Goal: Task Accomplishment & Management: Manage account settings

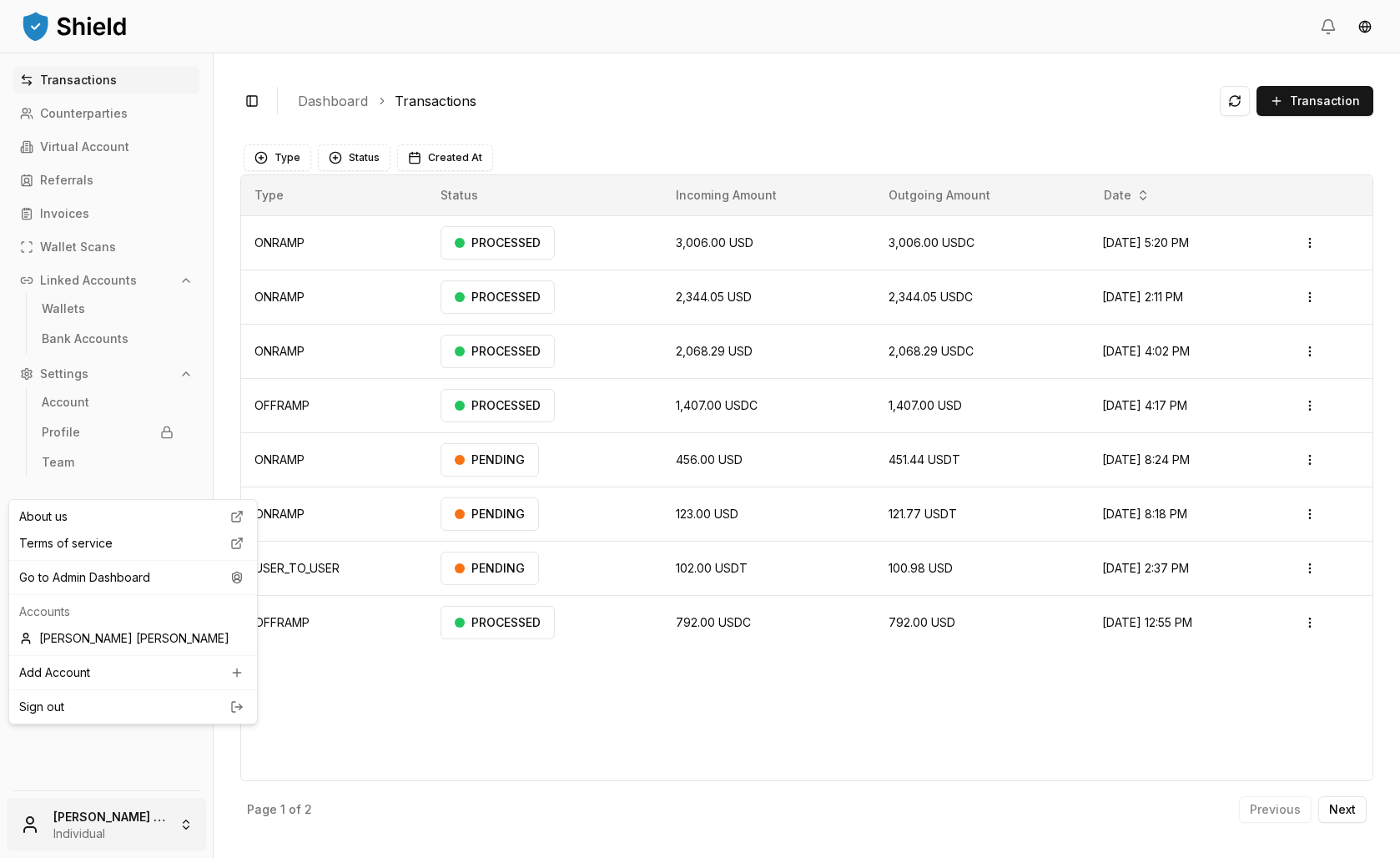
click at [131, 824] on html "Transactions Counterparties Virtual Account Referrals Invoices Wallet Scans Lin…" at bounding box center [700, 429] width 1400 height 858
click at [131, 591] on div "Go to Admin Dashboard" at bounding box center [132, 578] width 241 height 27
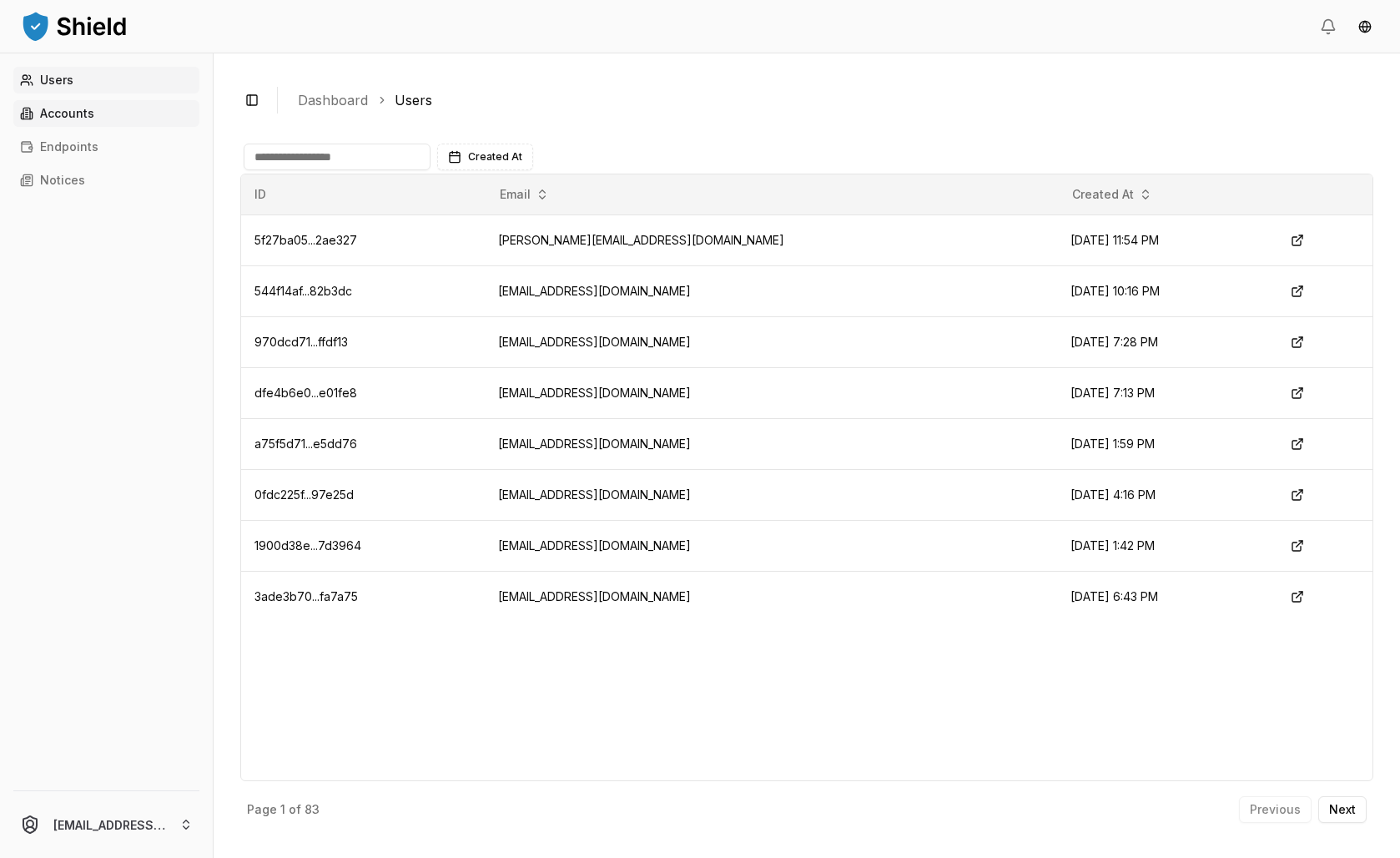
click at [33, 120] on icon at bounding box center [26, 113] width 13 height 13
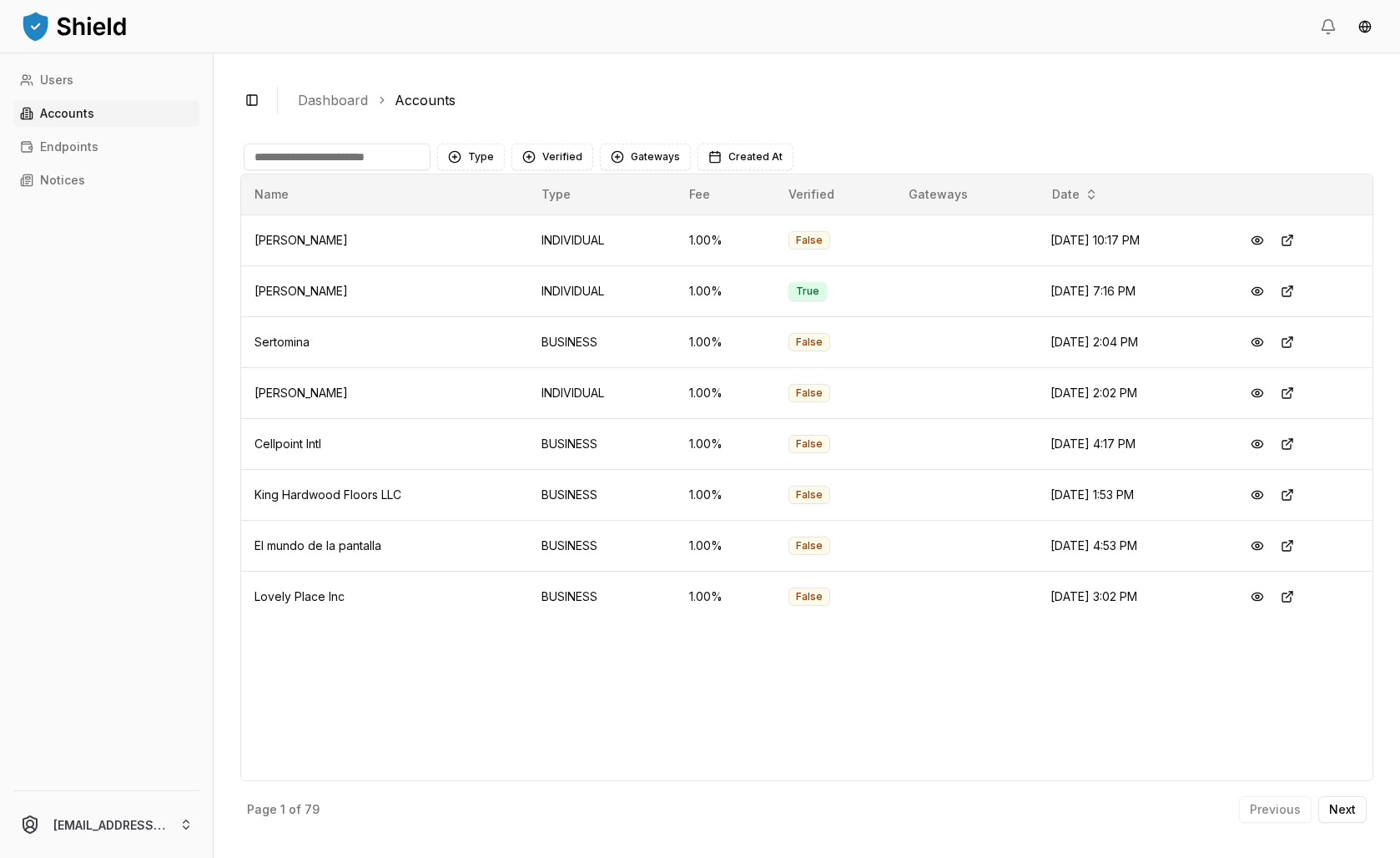
click at [368, 171] on input at bounding box center [337, 157] width 187 height 27
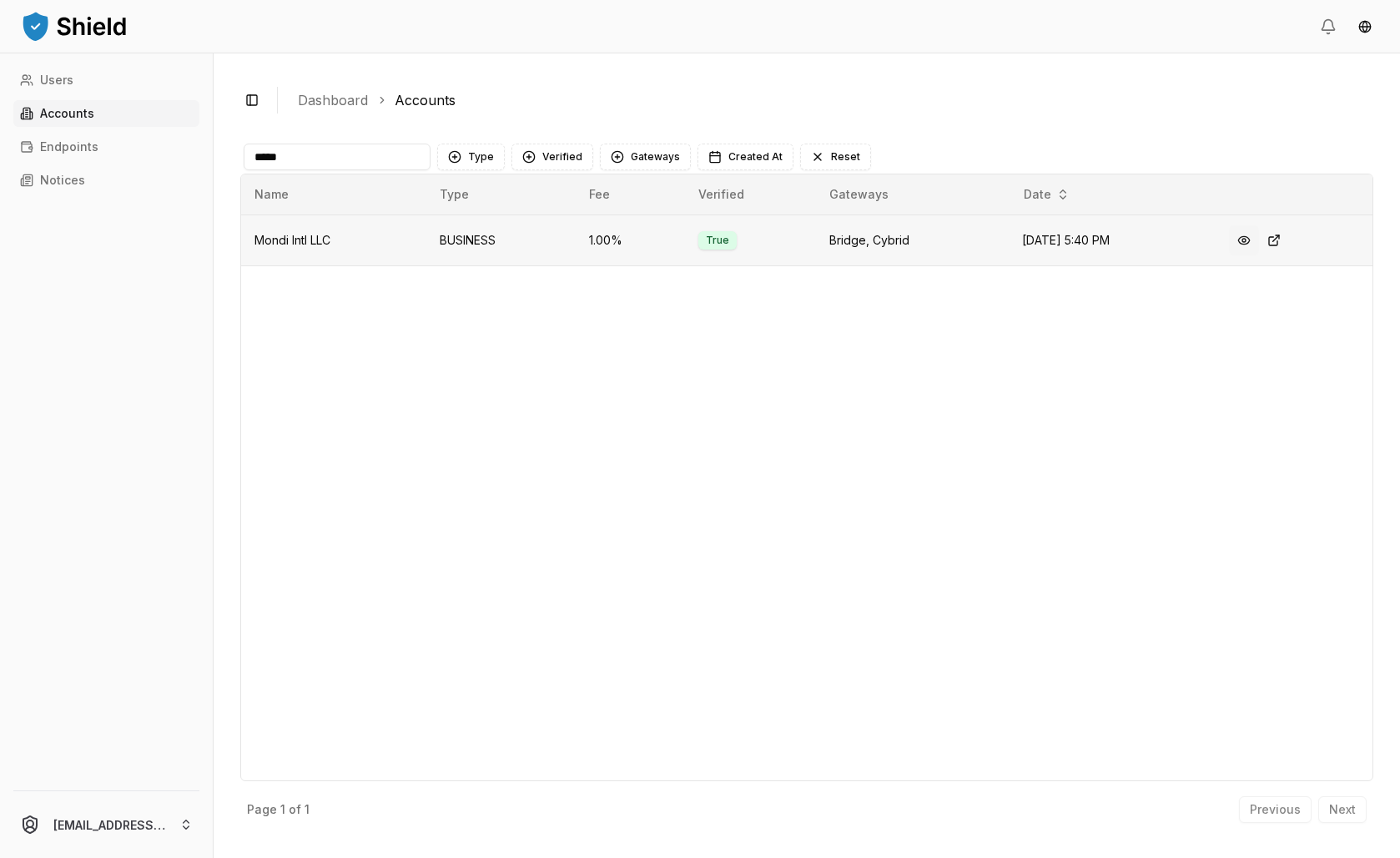
type input "*****"
click at [1255, 255] on button at bounding box center [1244, 240] width 30 height 30
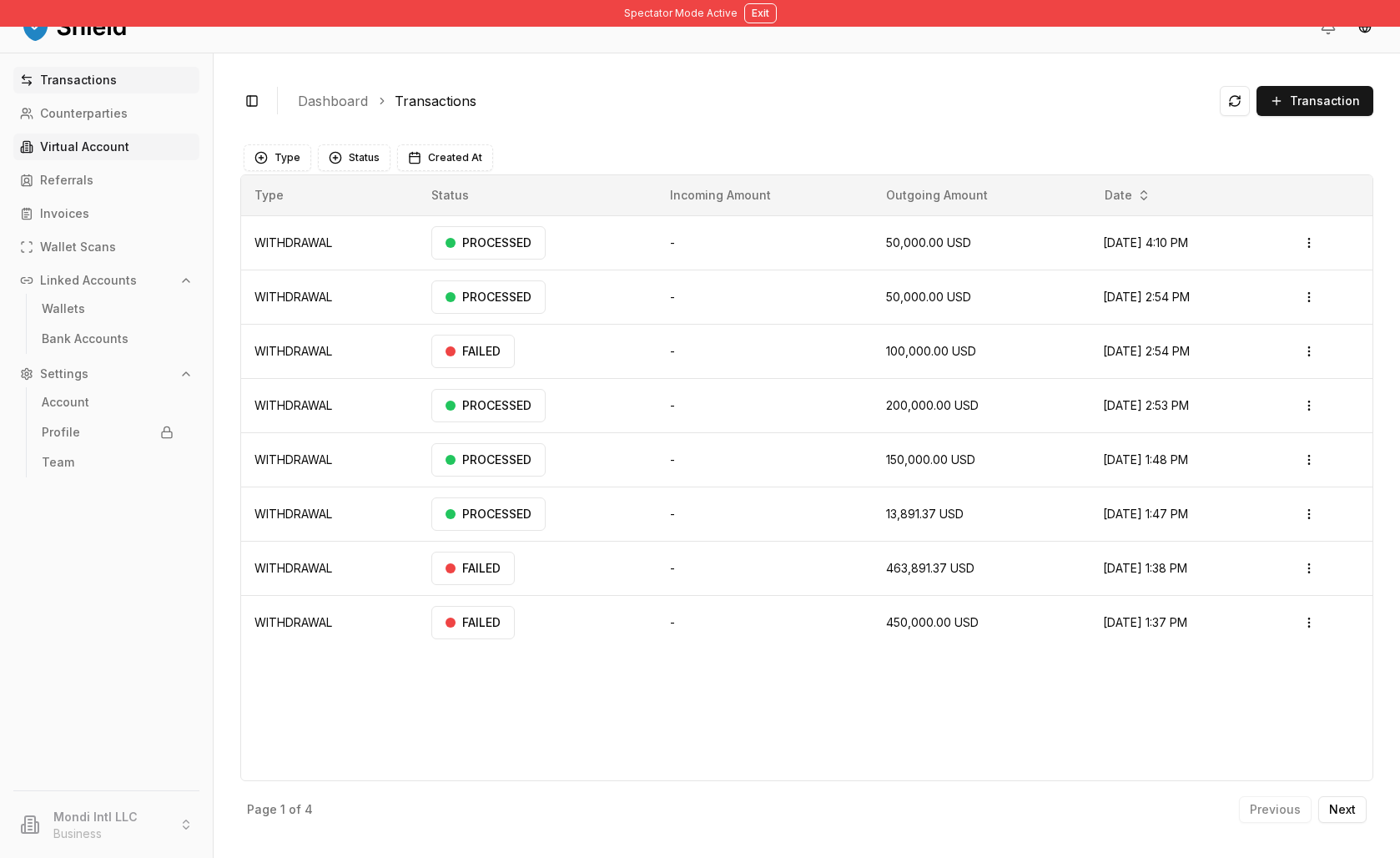
click at [162, 160] on link "Virtual Account" at bounding box center [106, 146] width 186 height 27
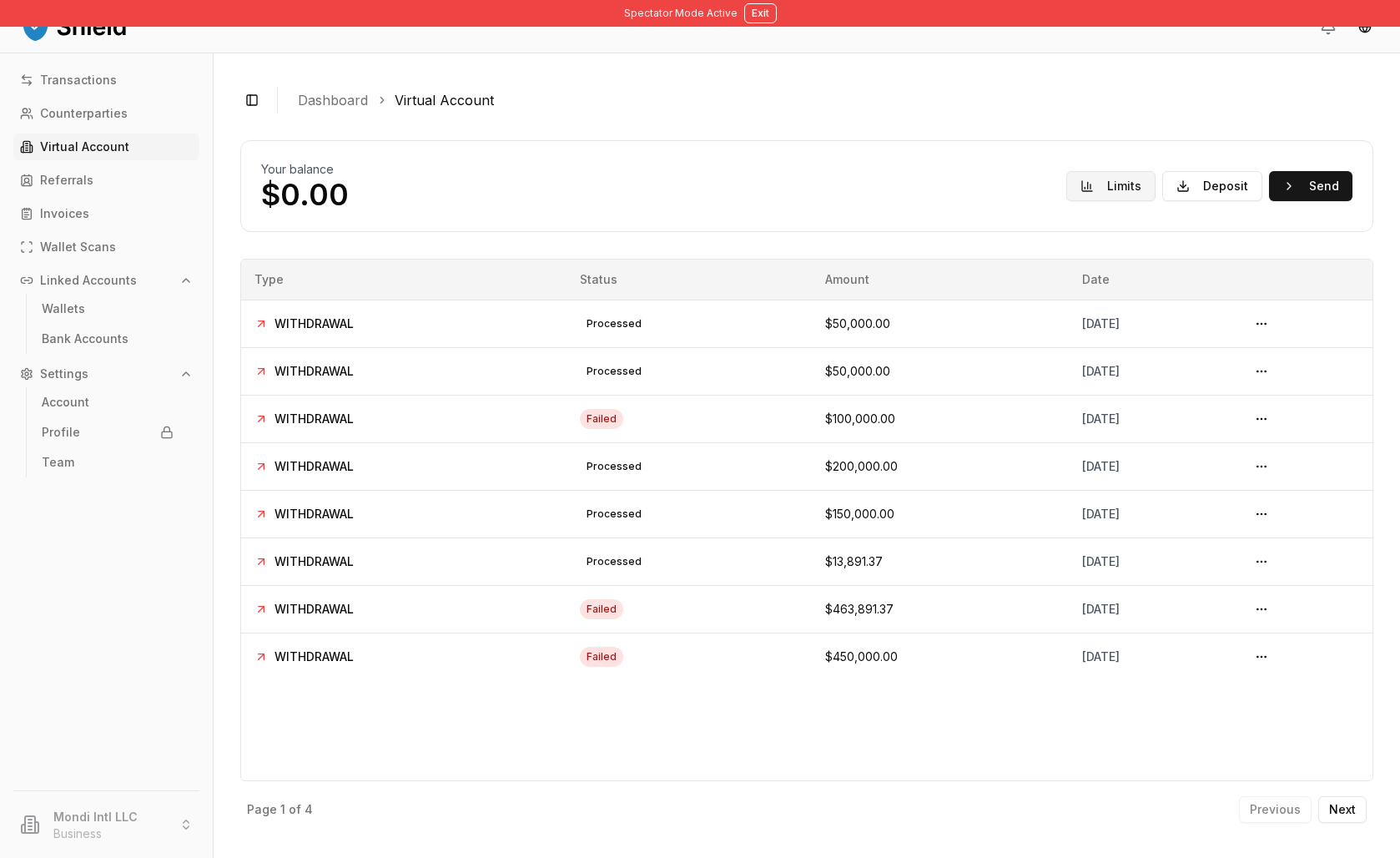
click at [1067, 201] on button "Limits" at bounding box center [1111, 186] width 90 height 30
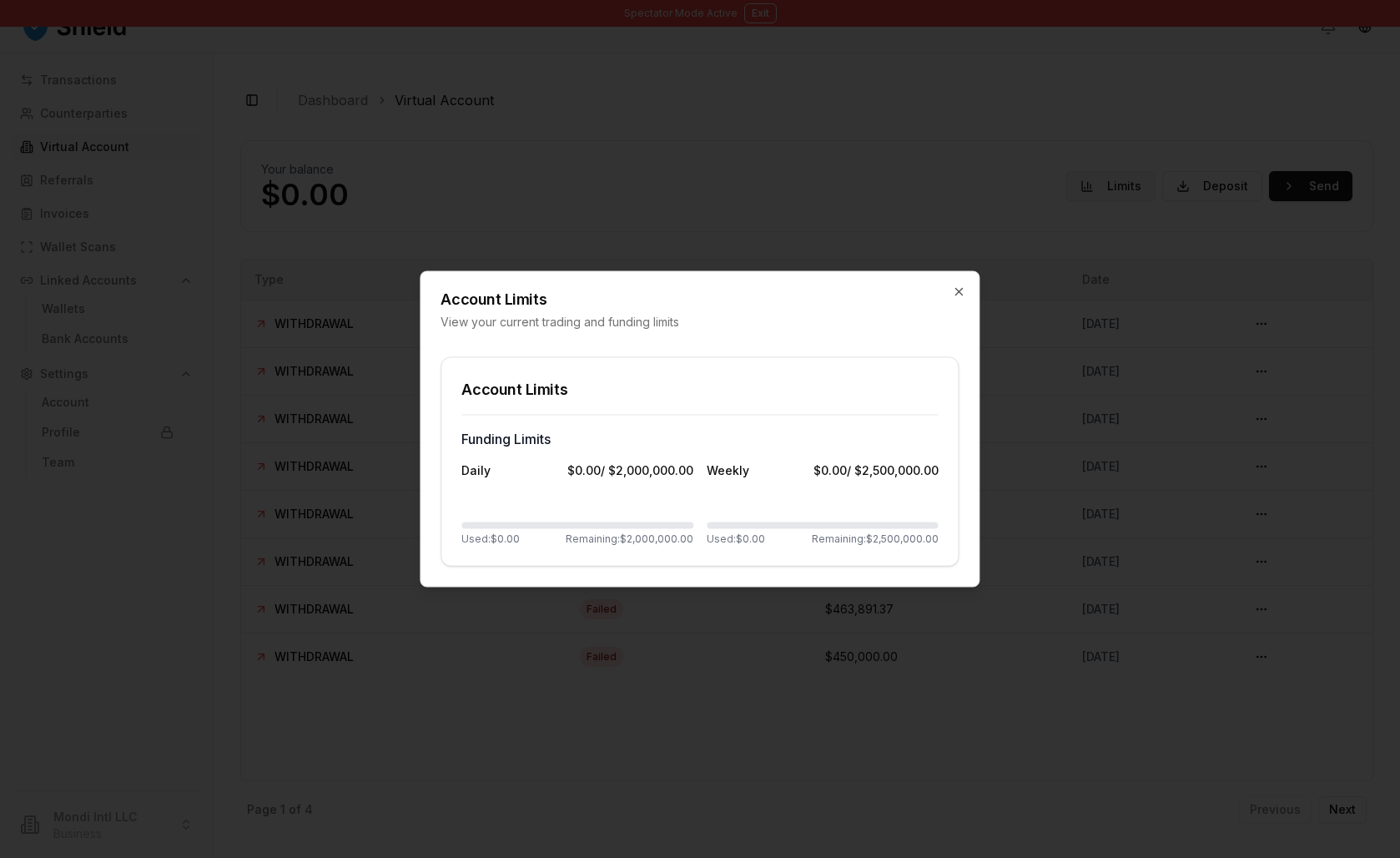
click at [1022, 230] on div at bounding box center [700, 429] width 1400 height 858
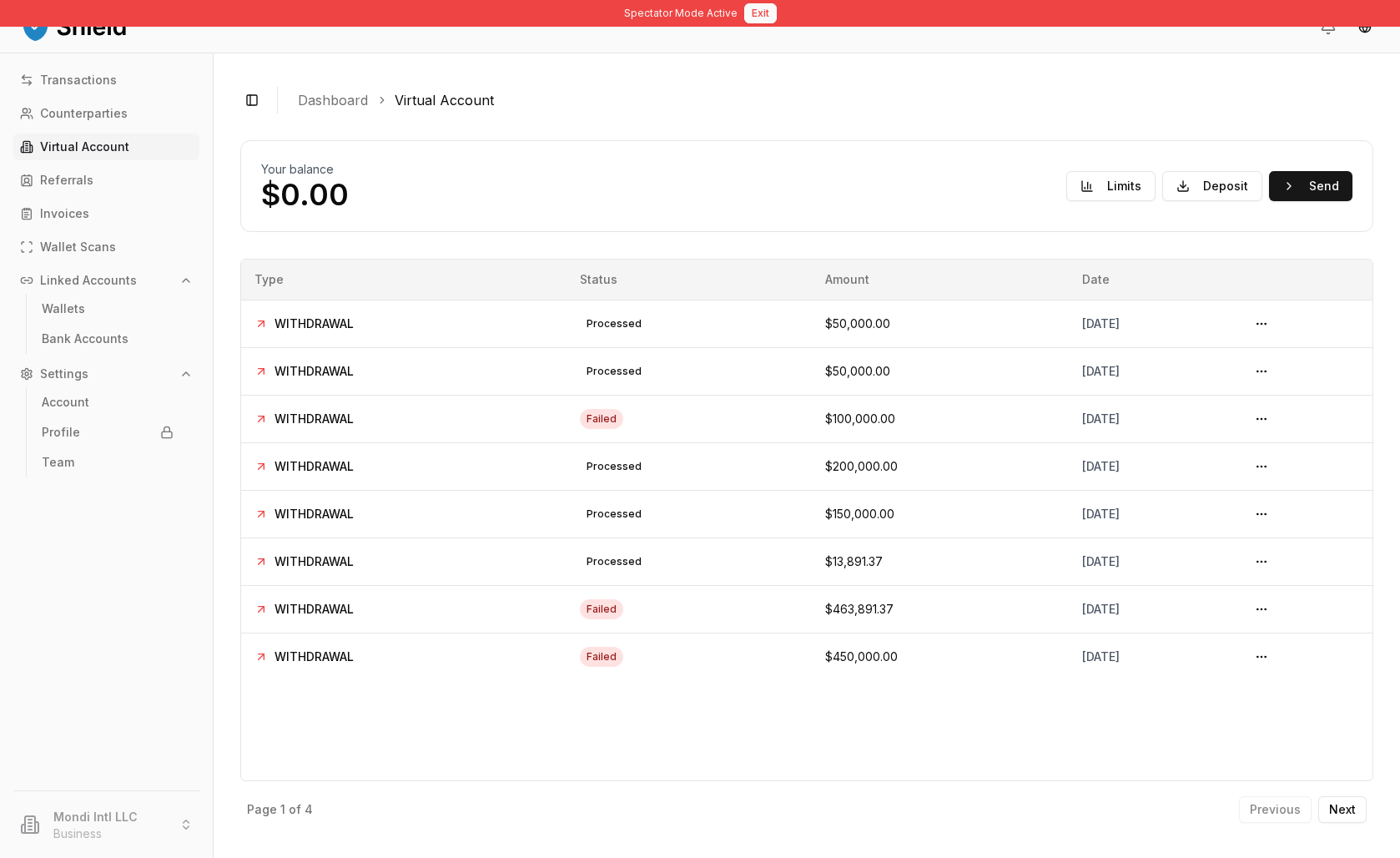
click at [755, 17] on button "Exit" at bounding box center [760, 13] width 32 height 20
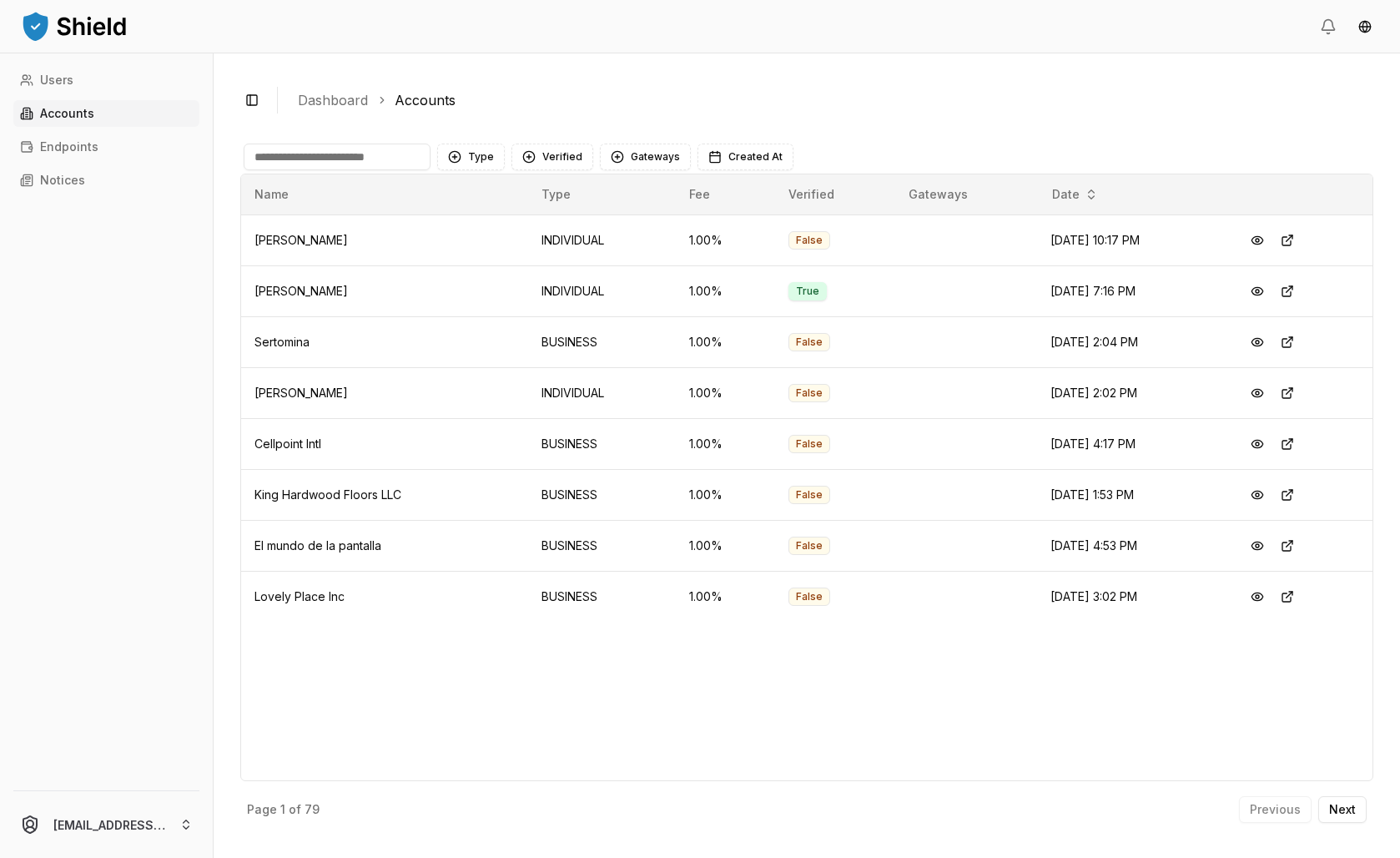
click at [431, 171] on input at bounding box center [337, 157] width 187 height 27
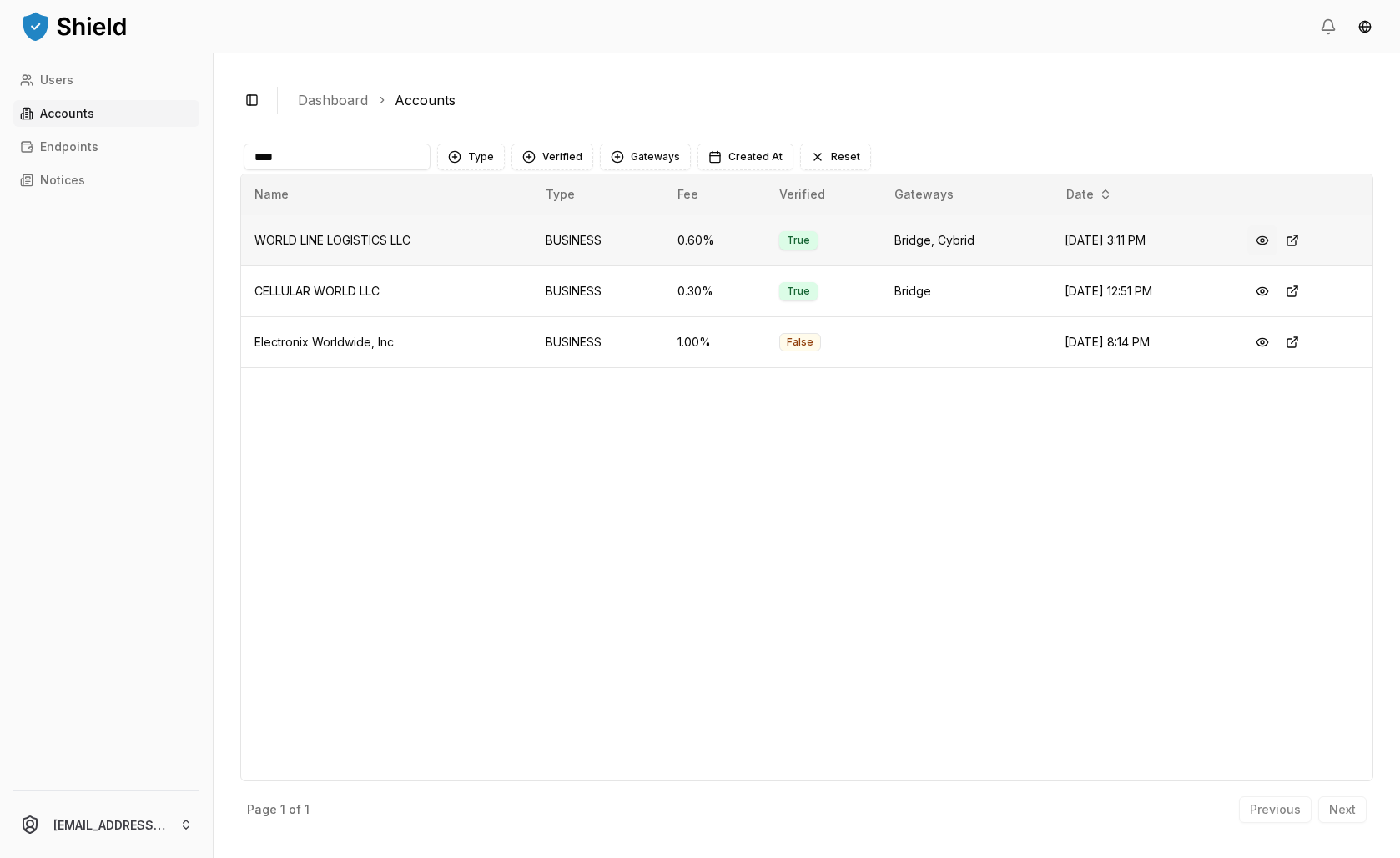
type input "****"
click at [1269, 255] on button at bounding box center [1262, 240] width 30 height 30
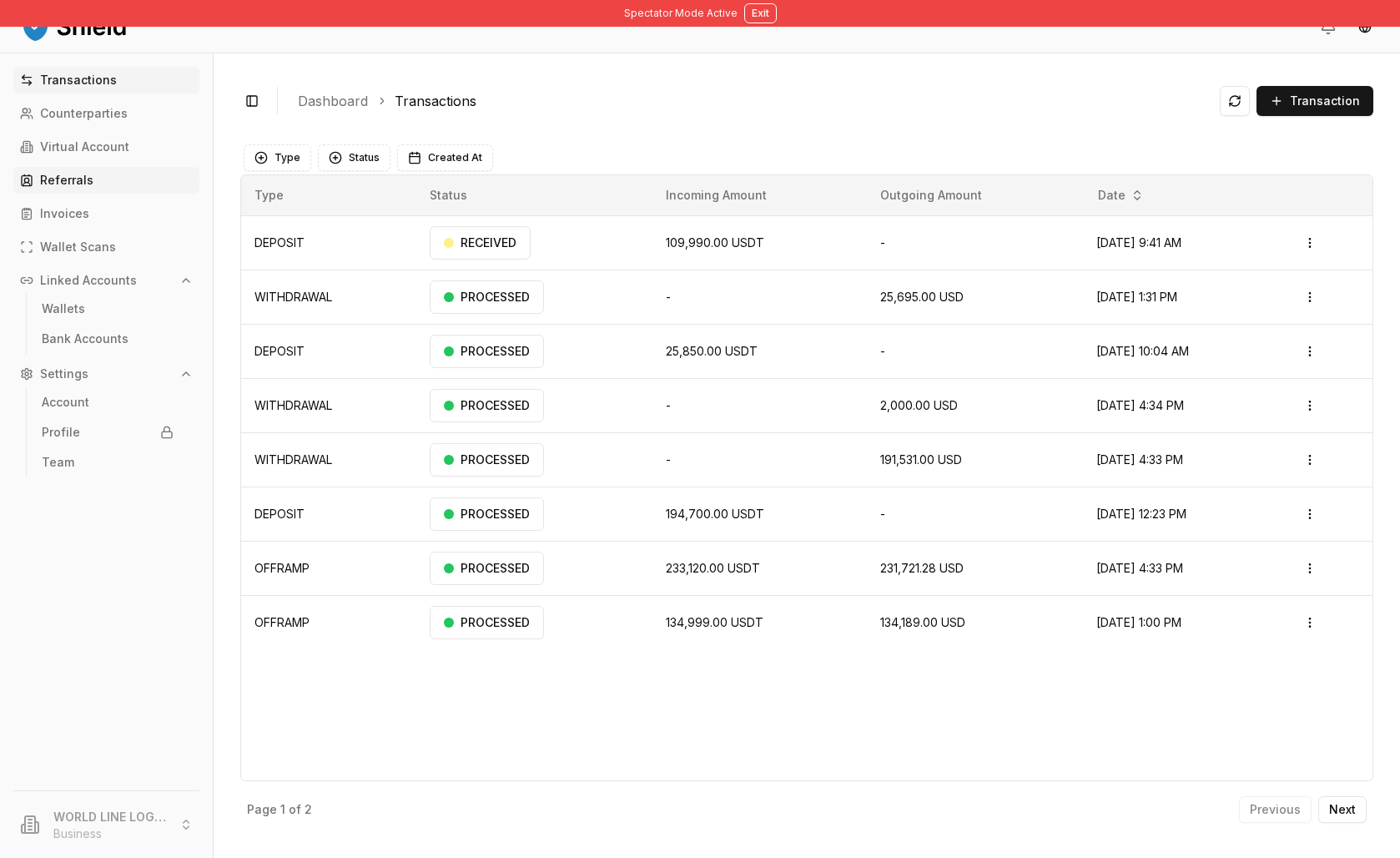
click at [93, 186] on p "Referrals" at bounding box center [66, 179] width 53 height 11
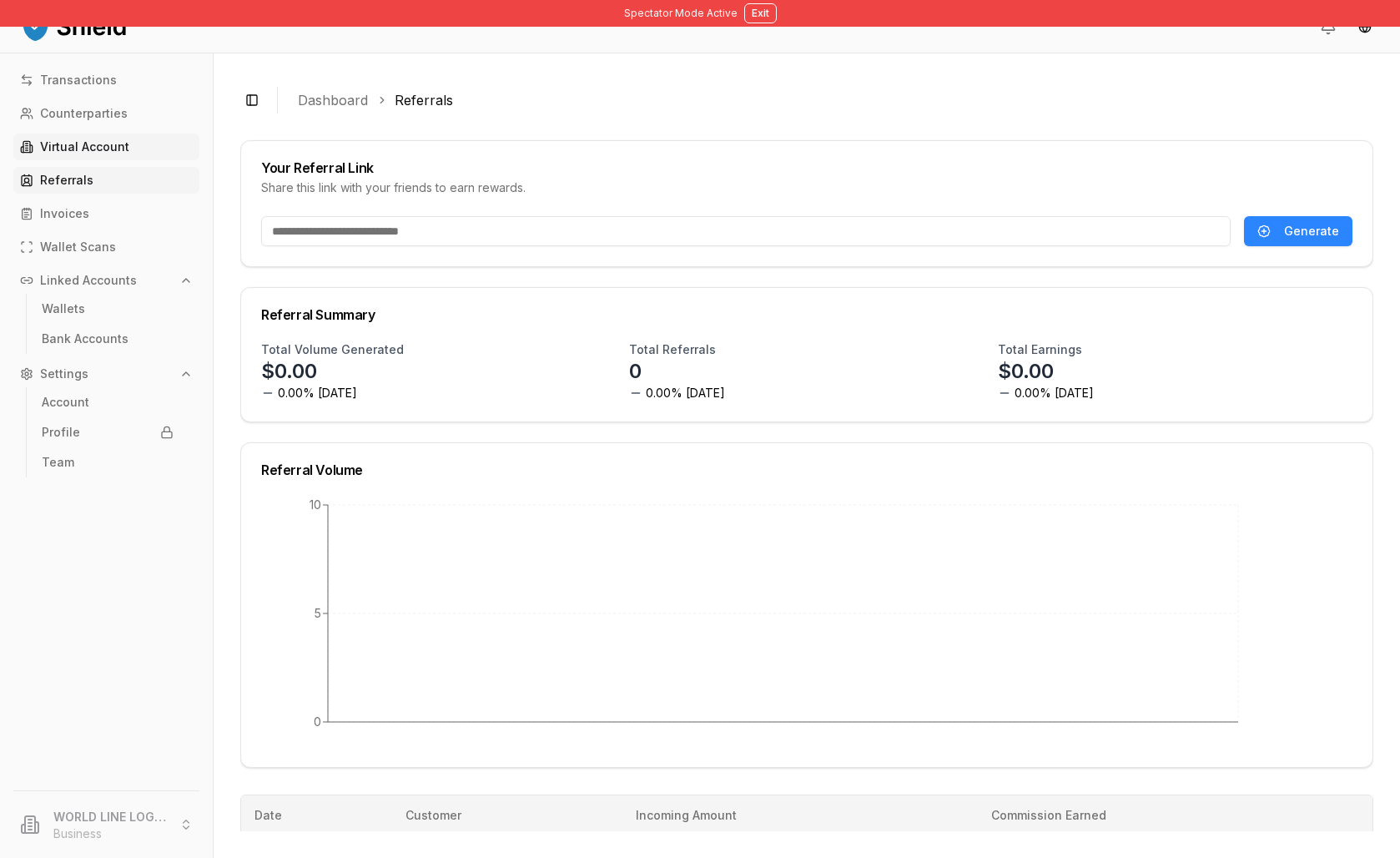
click at [99, 152] on p "Virtual Account" at bounding box center [84, 146] width 90 height 11
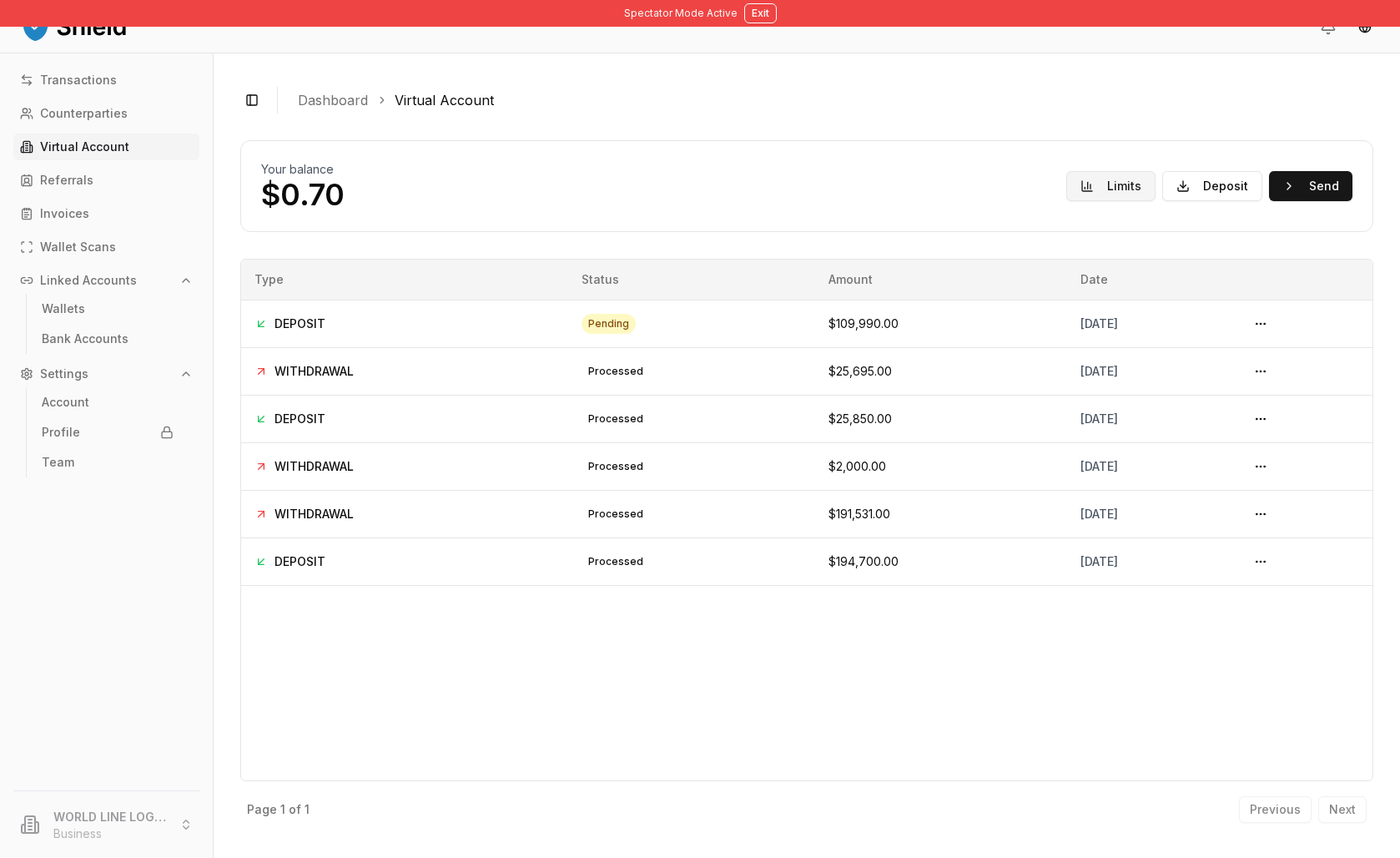
click at [1084, 201] on button "Limits" at bounding box center [1111, 186] width 90 height 30
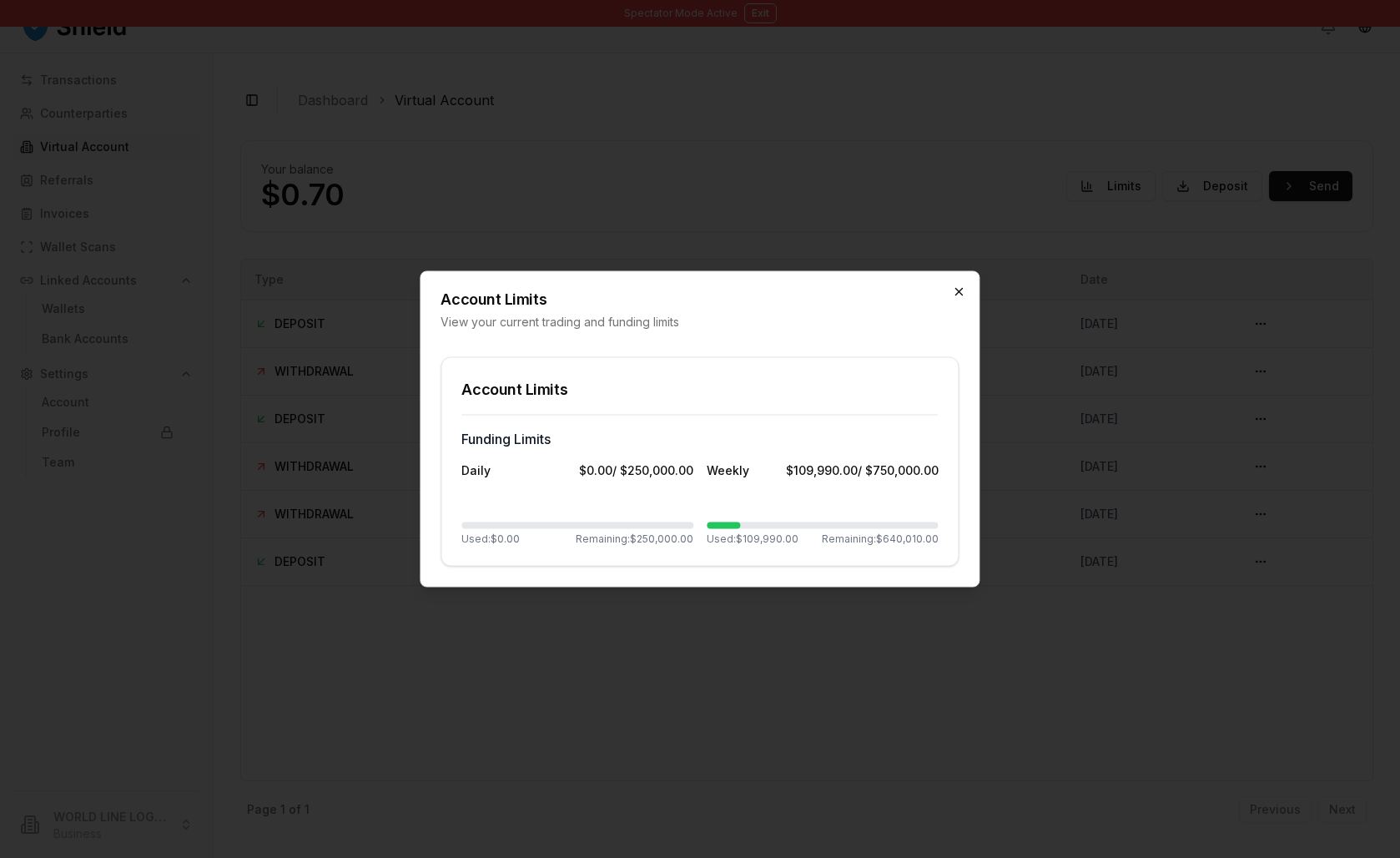
click at [954, 286] on icon "button" at bounding box center [959, 292] width 13 height 13
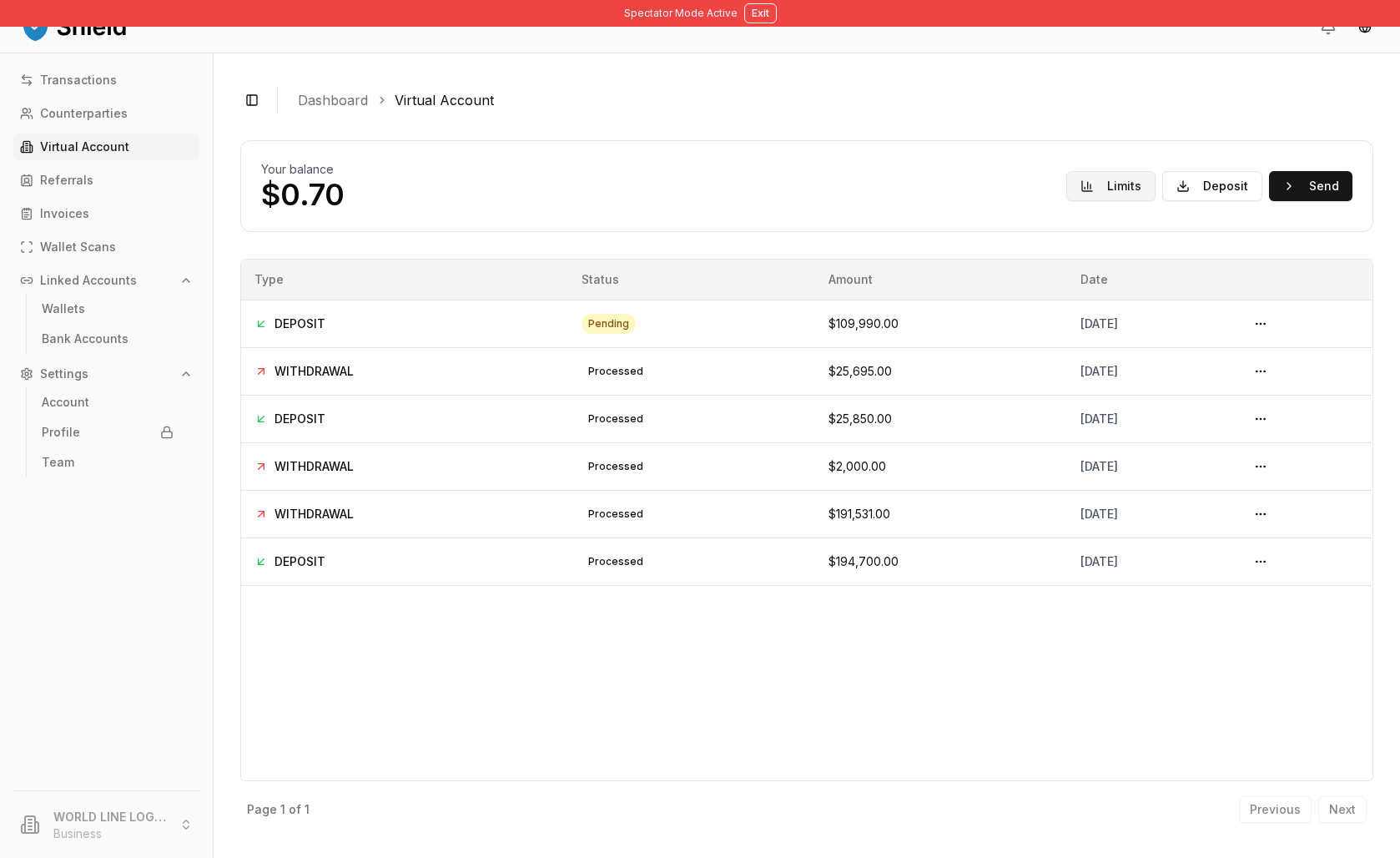
click at [1067, 201] on button "Limits" at bounding box center [1111, 186] width 90 height 30
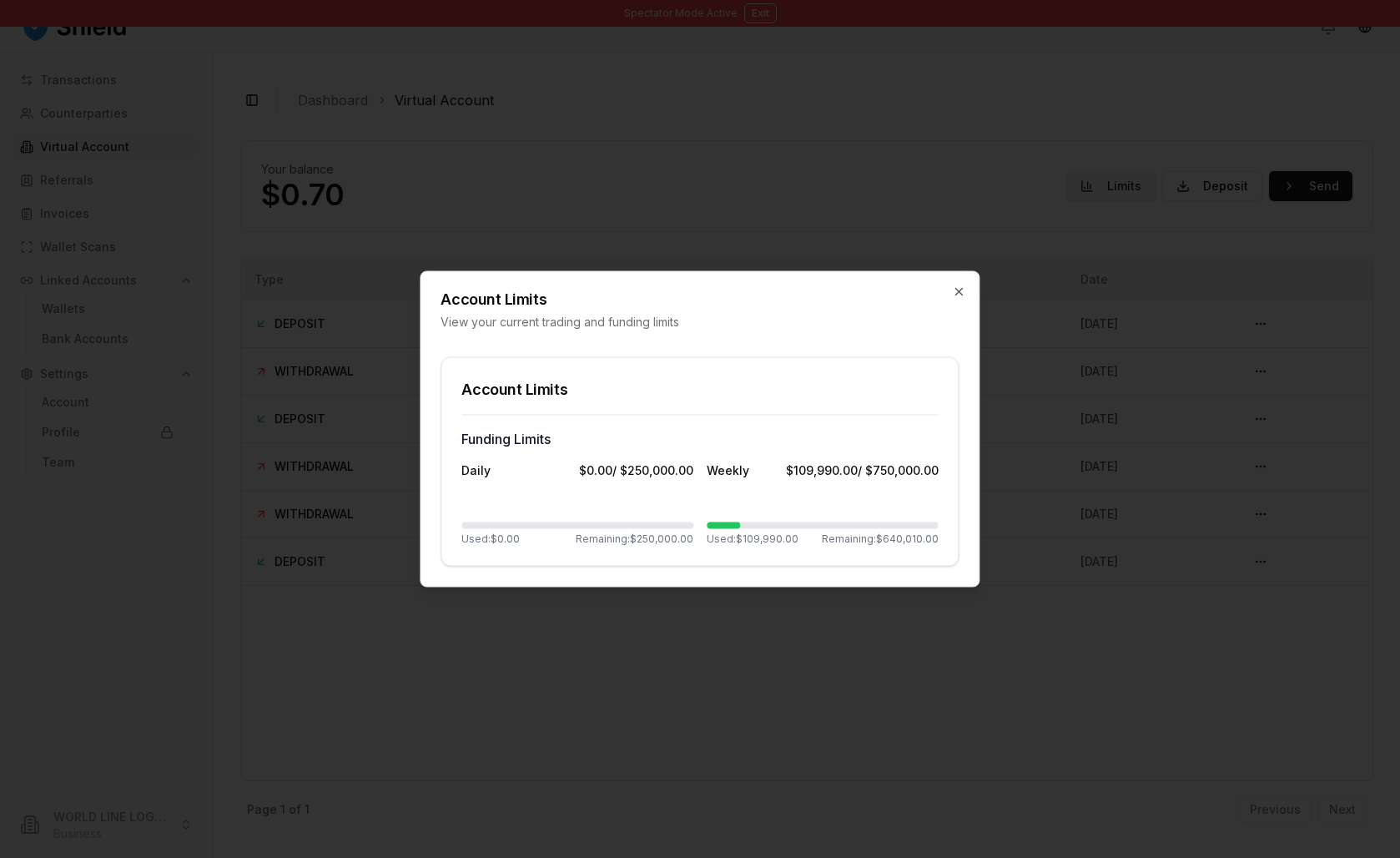
click at [1049, 236] on div at bounding box center [700, 429] width 1400 height 858
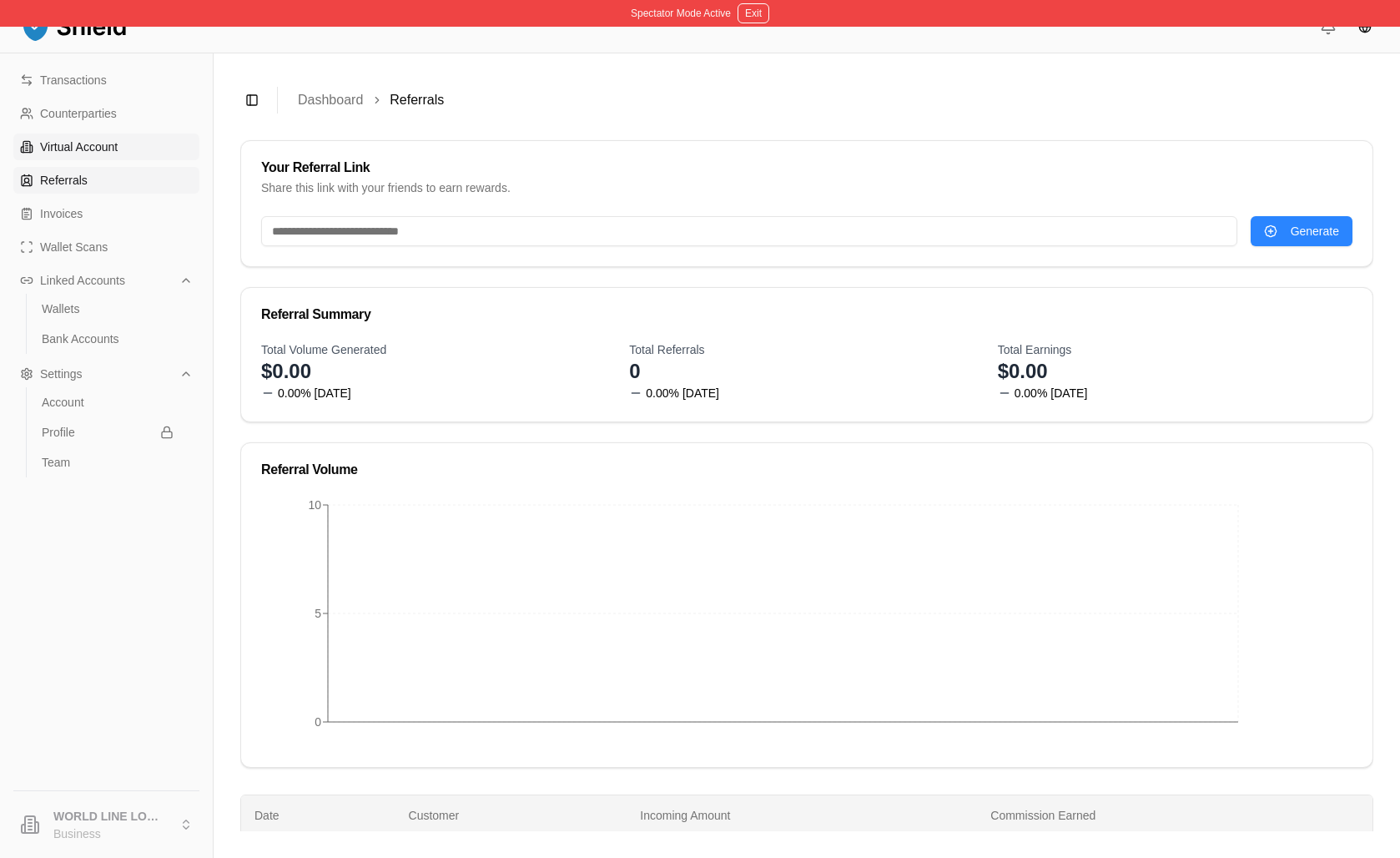
click at [112, 152] on p "Virtual Account" at bounding box center [78, 146] width 77 height 11
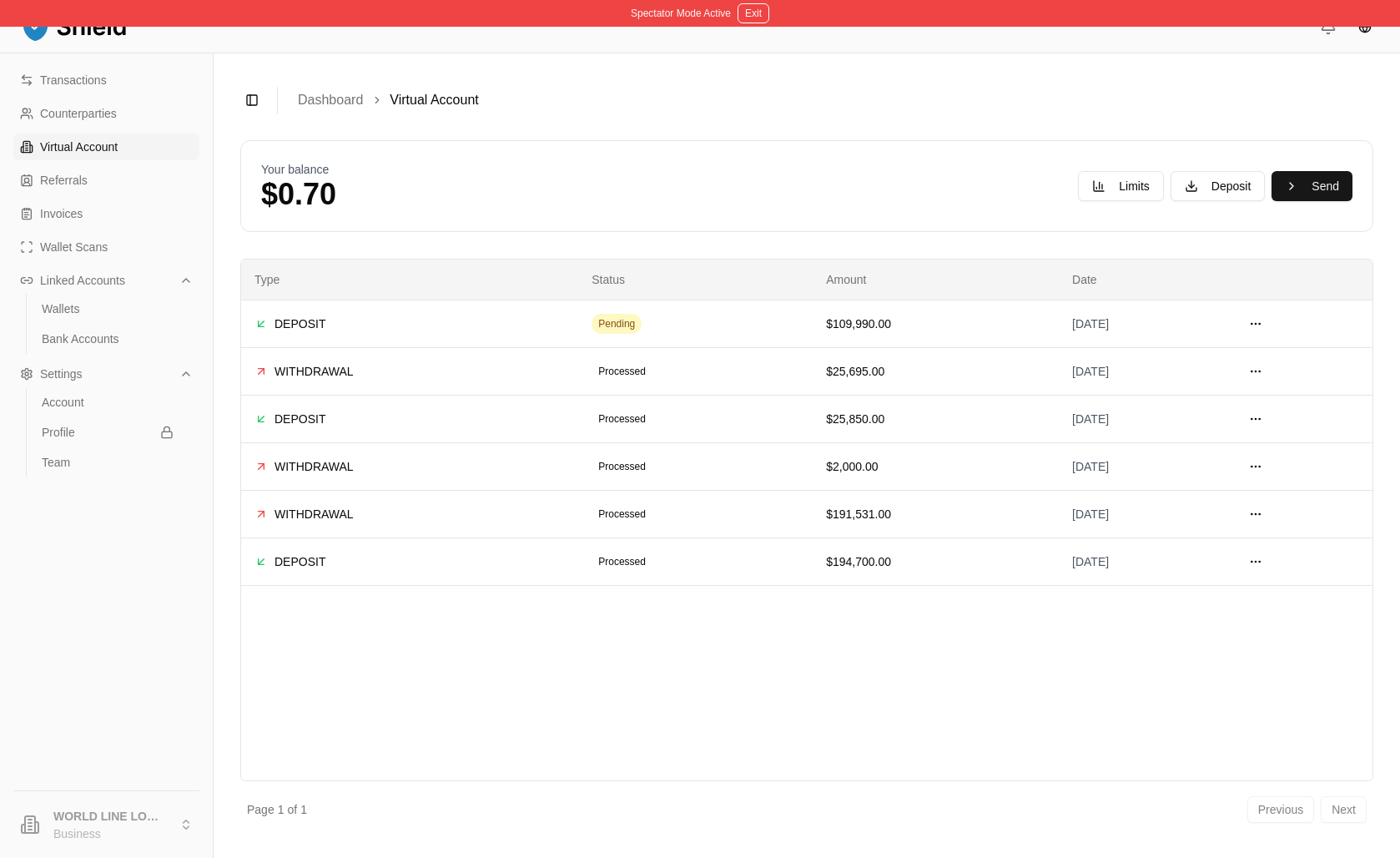
click at [1055, 206] on div "Your balance $0.70 Limits Deposit Send" at bounding box center [807, 186] width 1092 height 51
click at [1078, 201] on button "Limits" at bounding box center [1121, 186] width 86 height 30
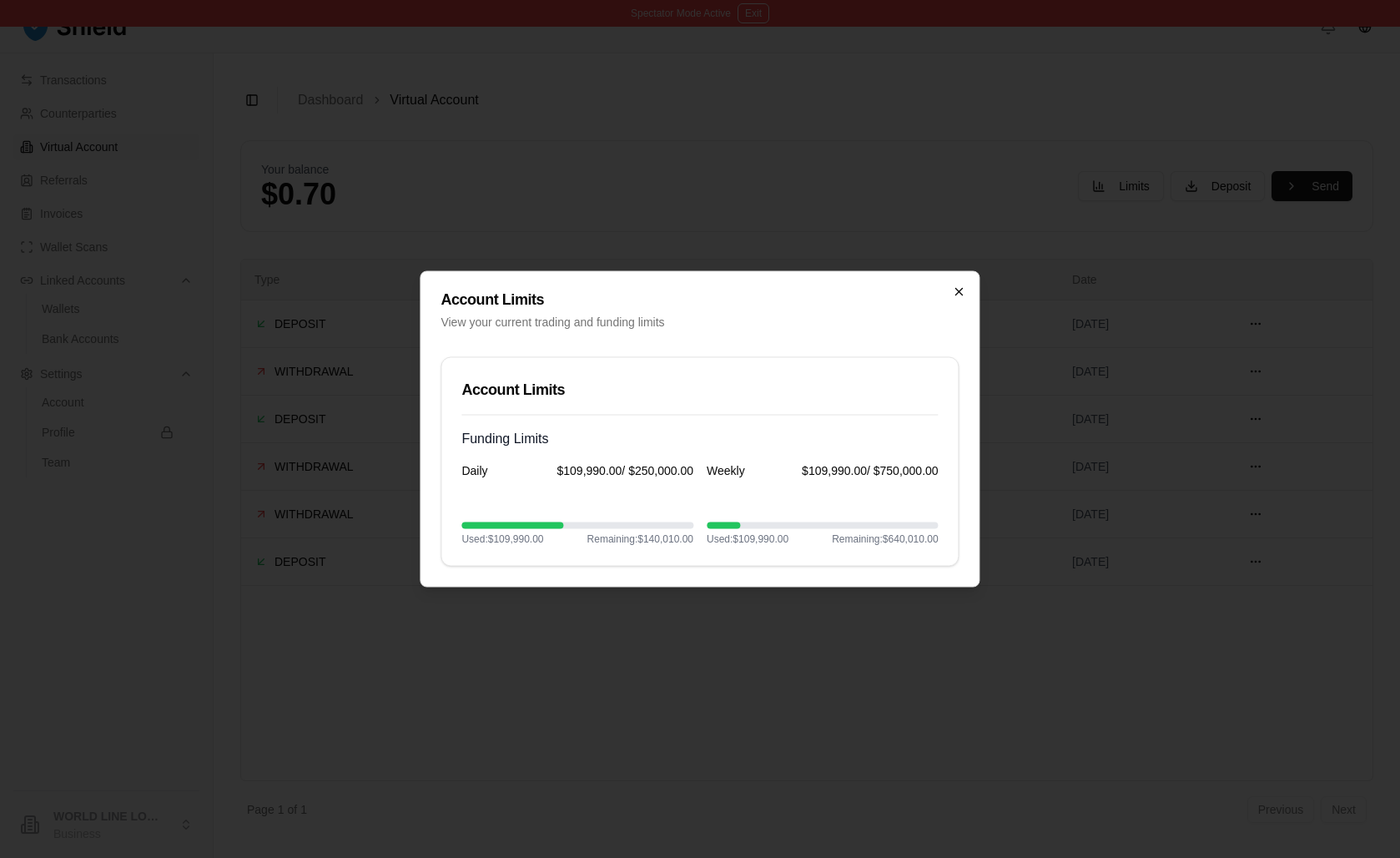
click at [961, 286] on icon "button" at bounding box center [959, 292] width 13 height 13
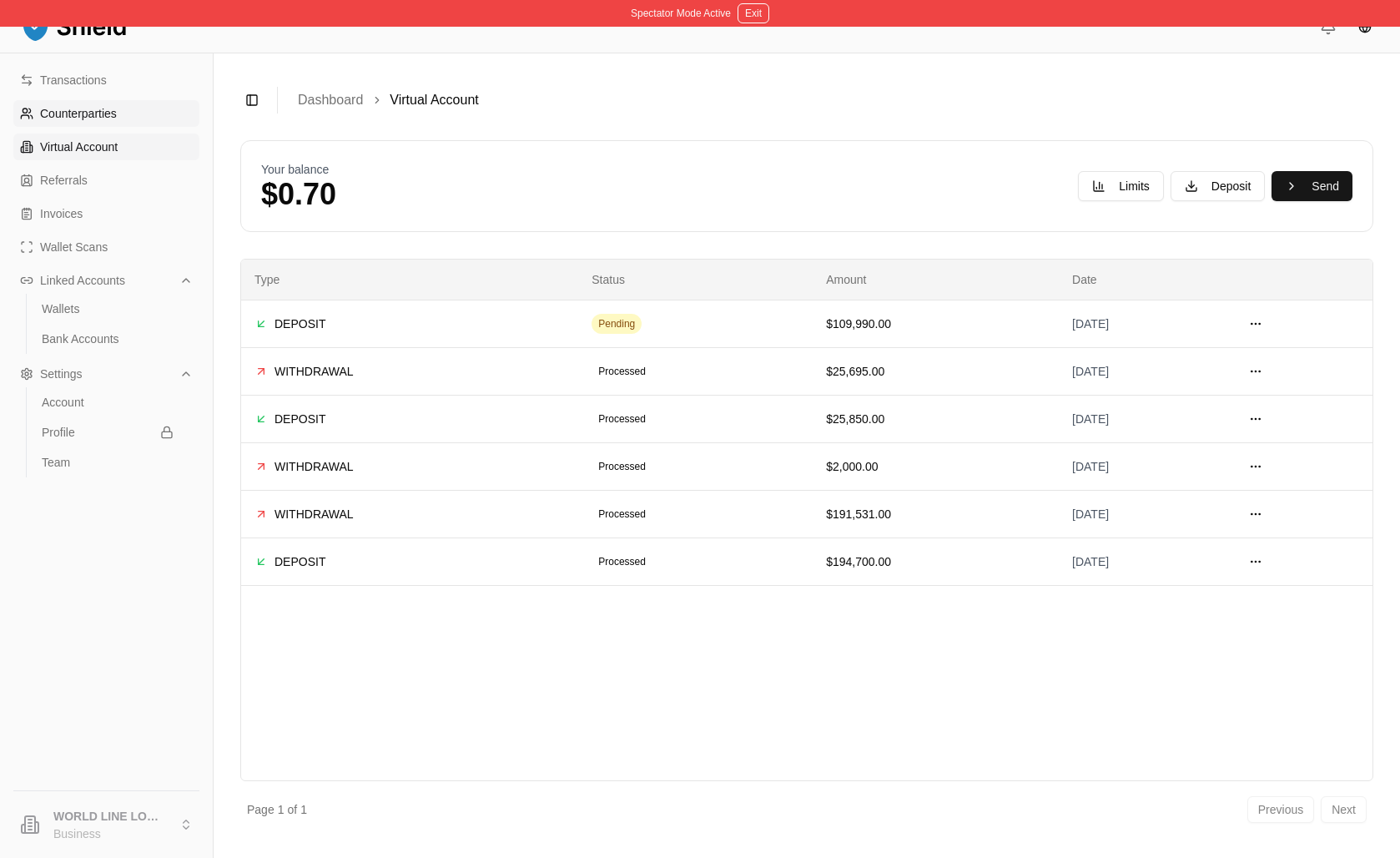
click at [106, 127] on link "Counterparties" at bounding box center [106, 113] width 186 height 27
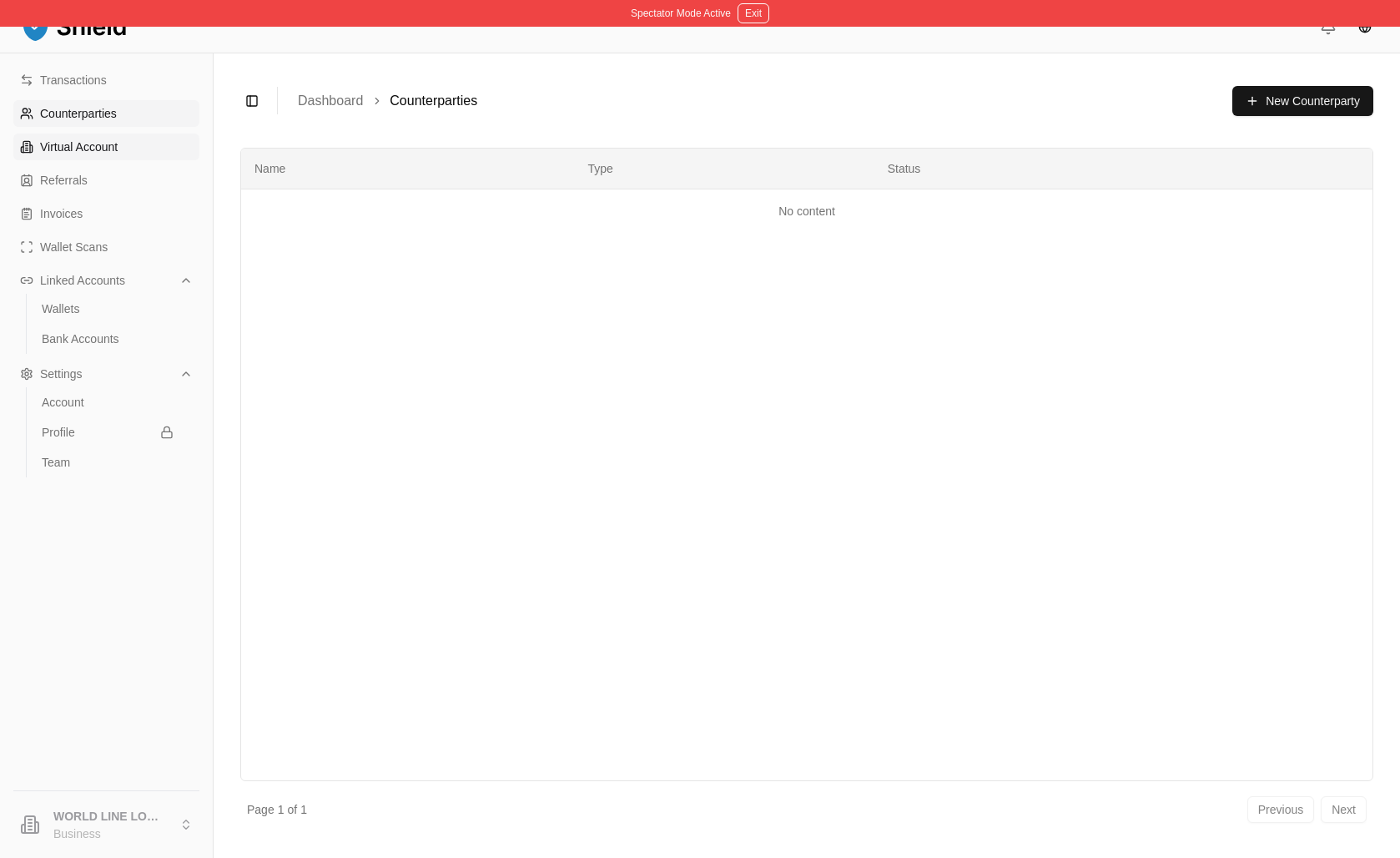
click at [151, 160] on link "Virtual Account" at bounding box center [106, 146] width 186 height 27
click at [118, 152] on p "Virtual Account" at bounding box center [78, 146] width 77 height 11
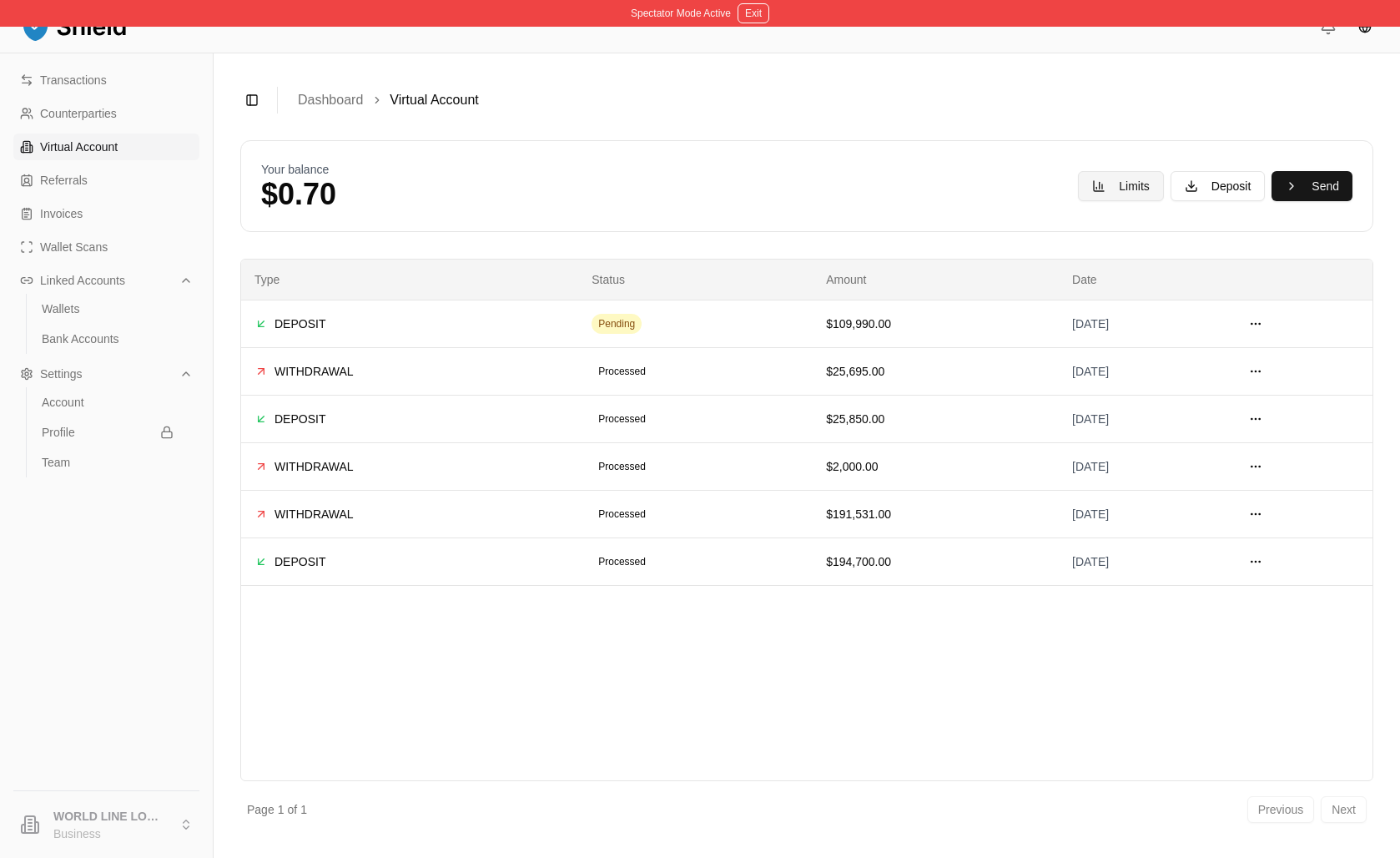
click at [1078, 201] on button "Limits" at bounding box center [1121, 186] width 86 height 30
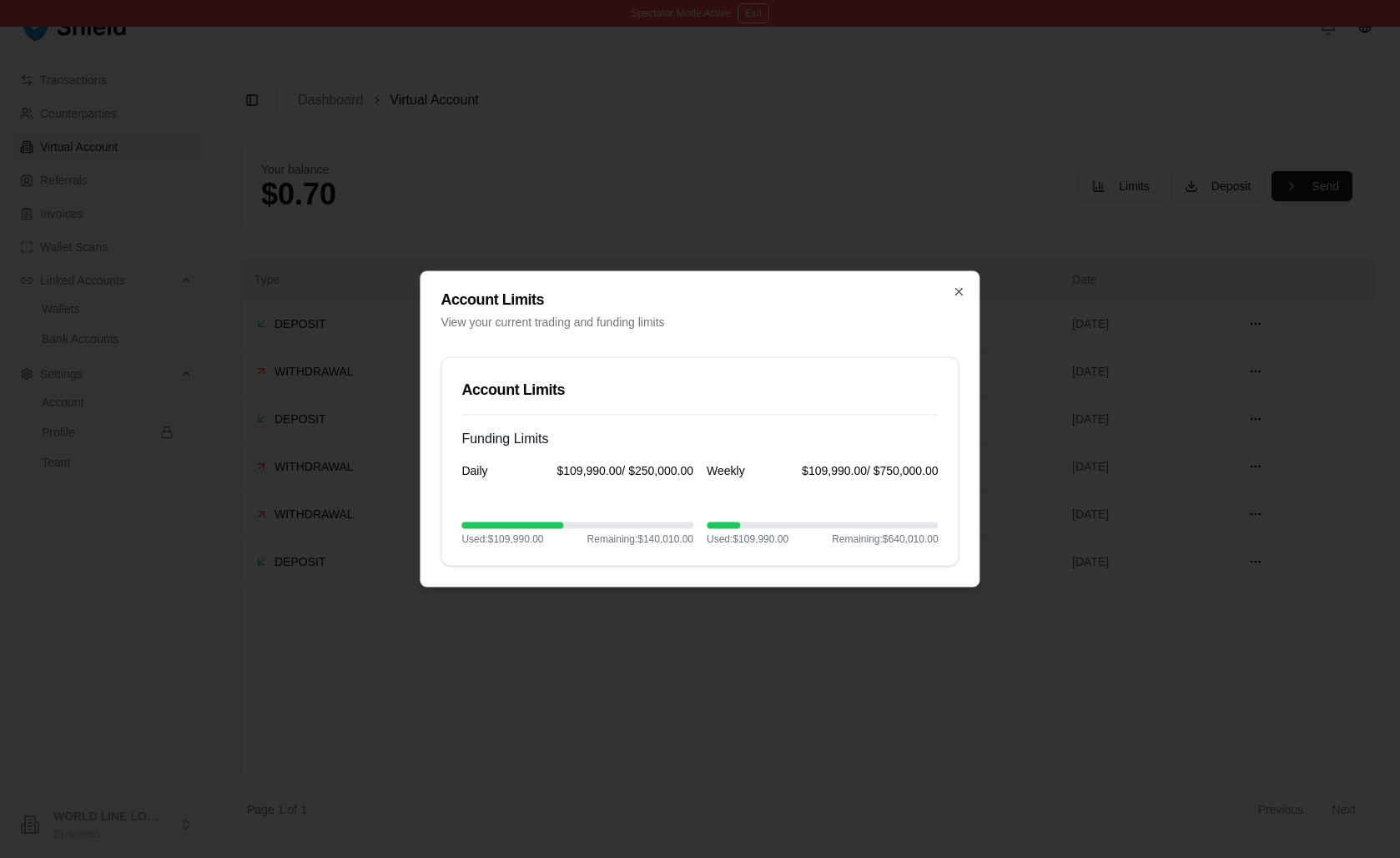
drag, startPoint x: 948, startPoint y: 260, endPoint x: 893, endPoint y: 246, distance: 56.8
click at [953, 286] on icon "button" at bounding box center [959, 292] width 13 height 13
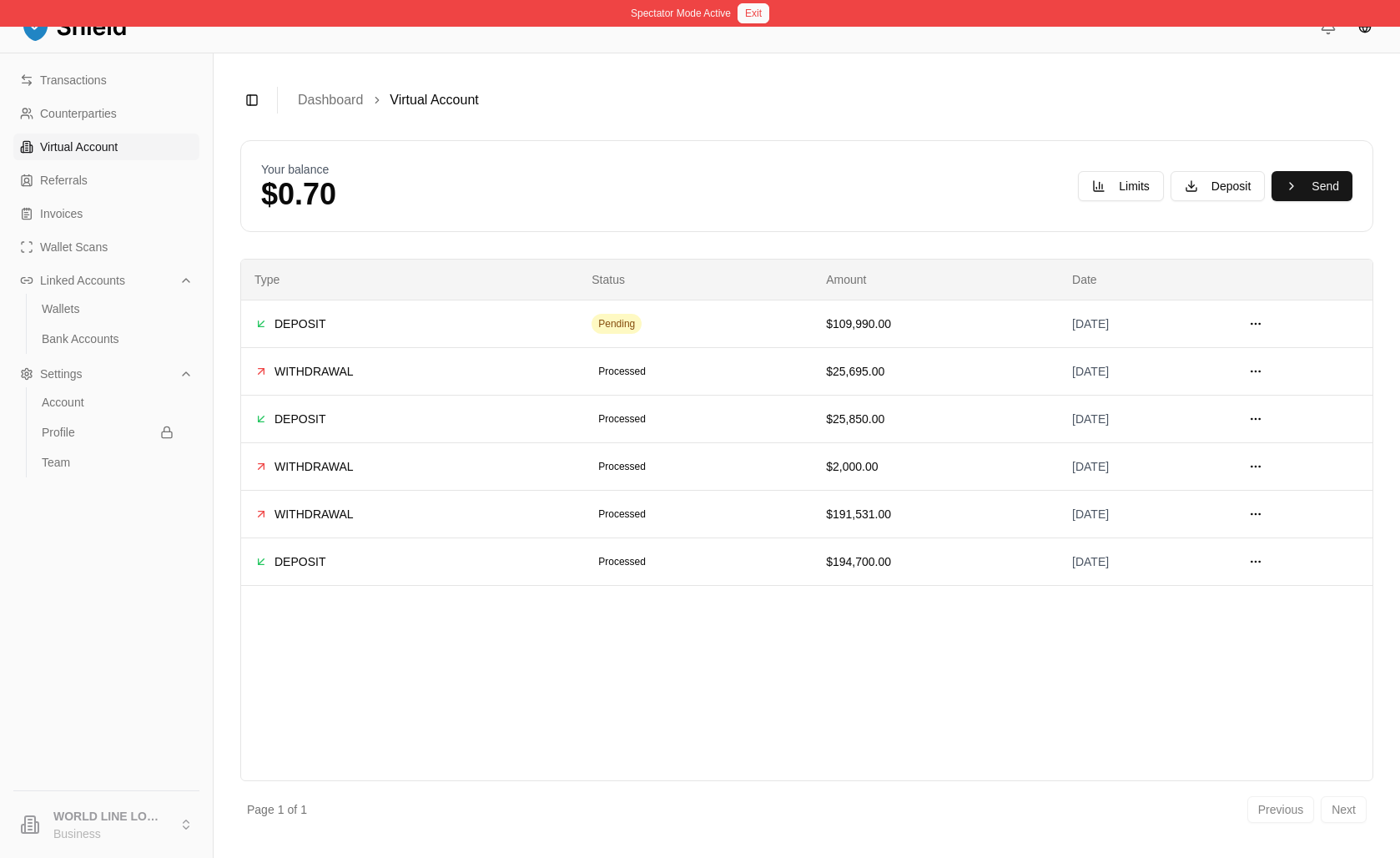
click at [764, 18] on button "Exit" at bounding box center [753, 13] width 31 height 20
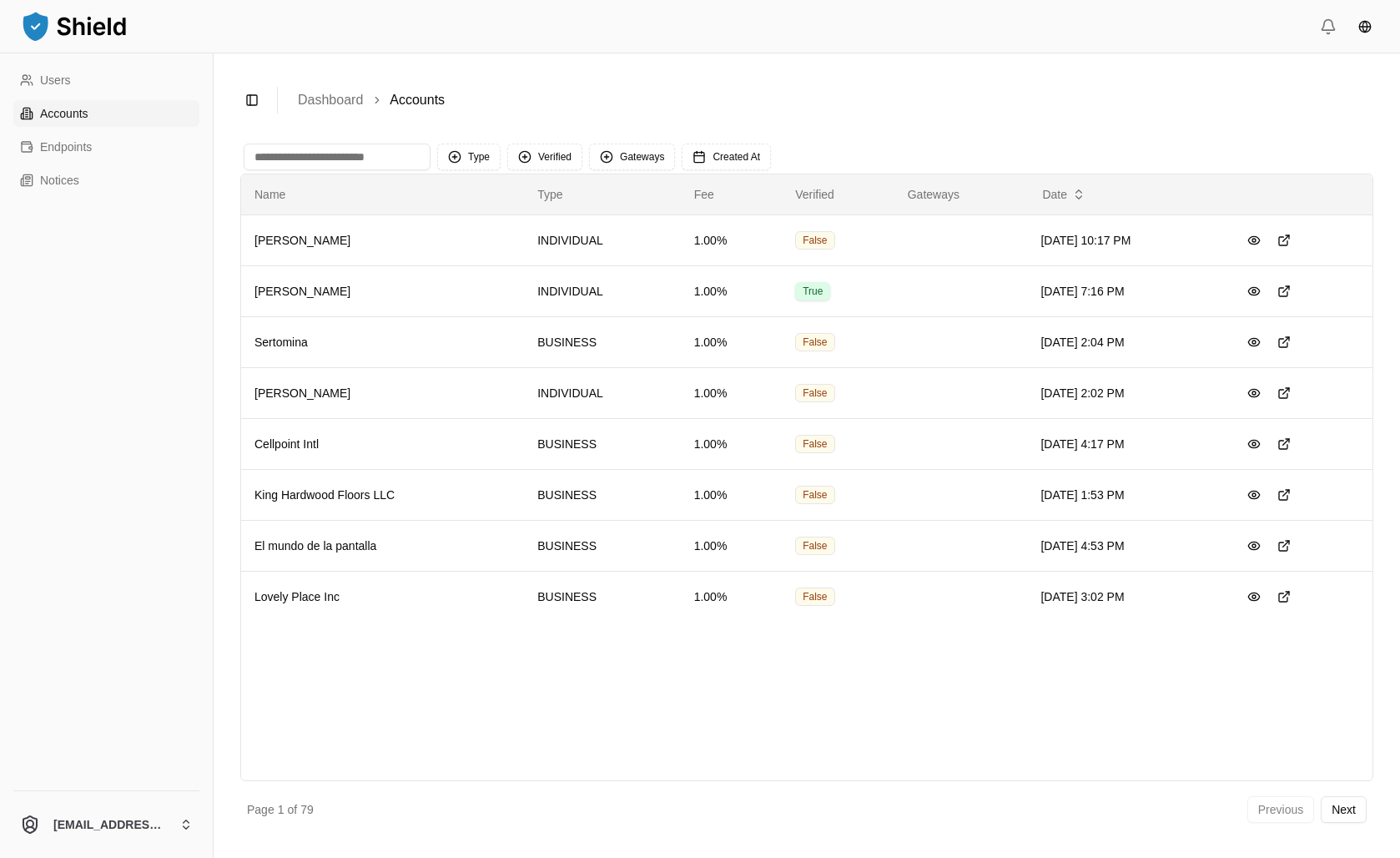
click at [404, 171] on input at bounding box center [337, 157] width 187 height 27
type input "*"
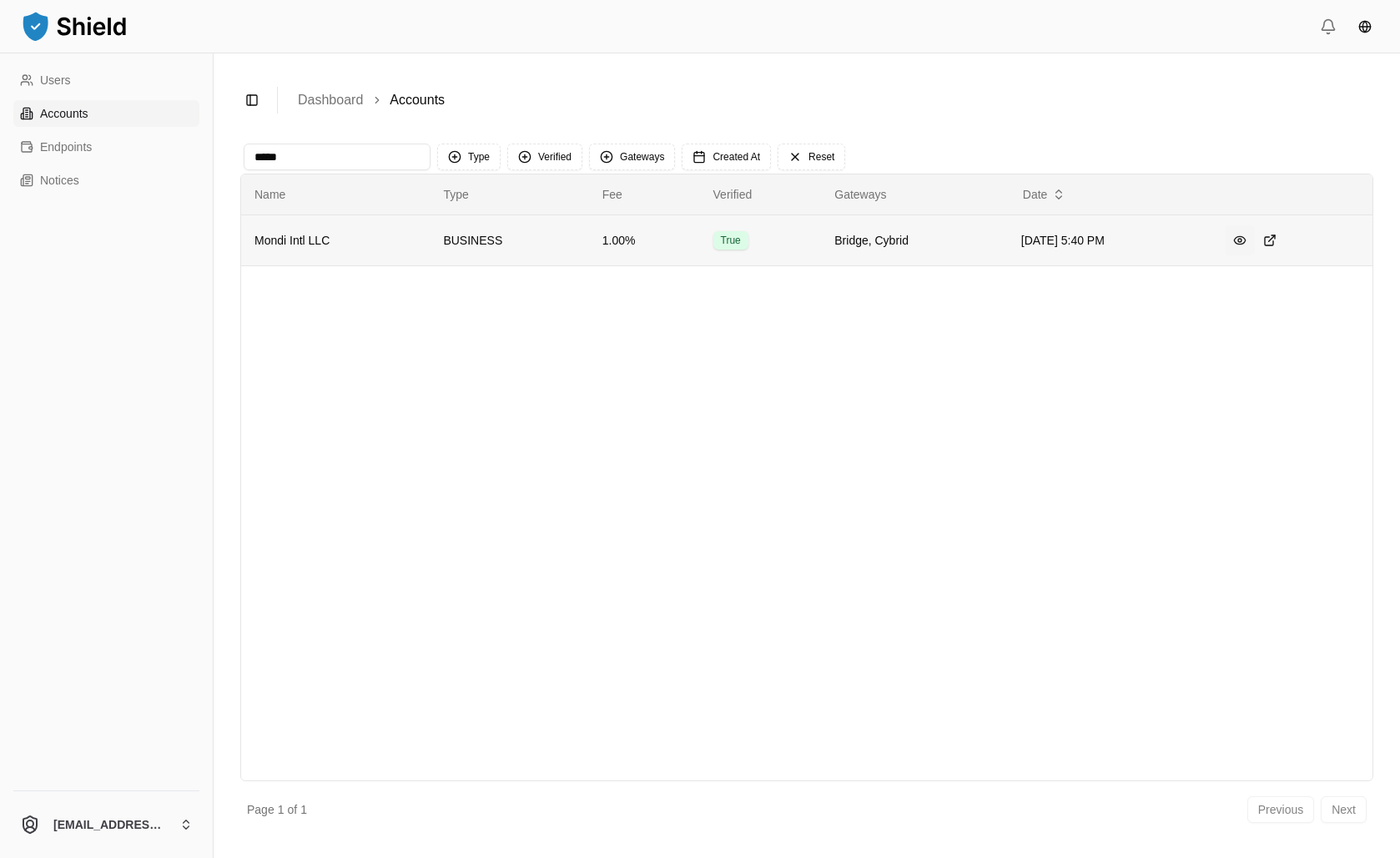
type input "*****"
click at [1255, 255] on button at bounding box center [1240, 240] width 30 height 30
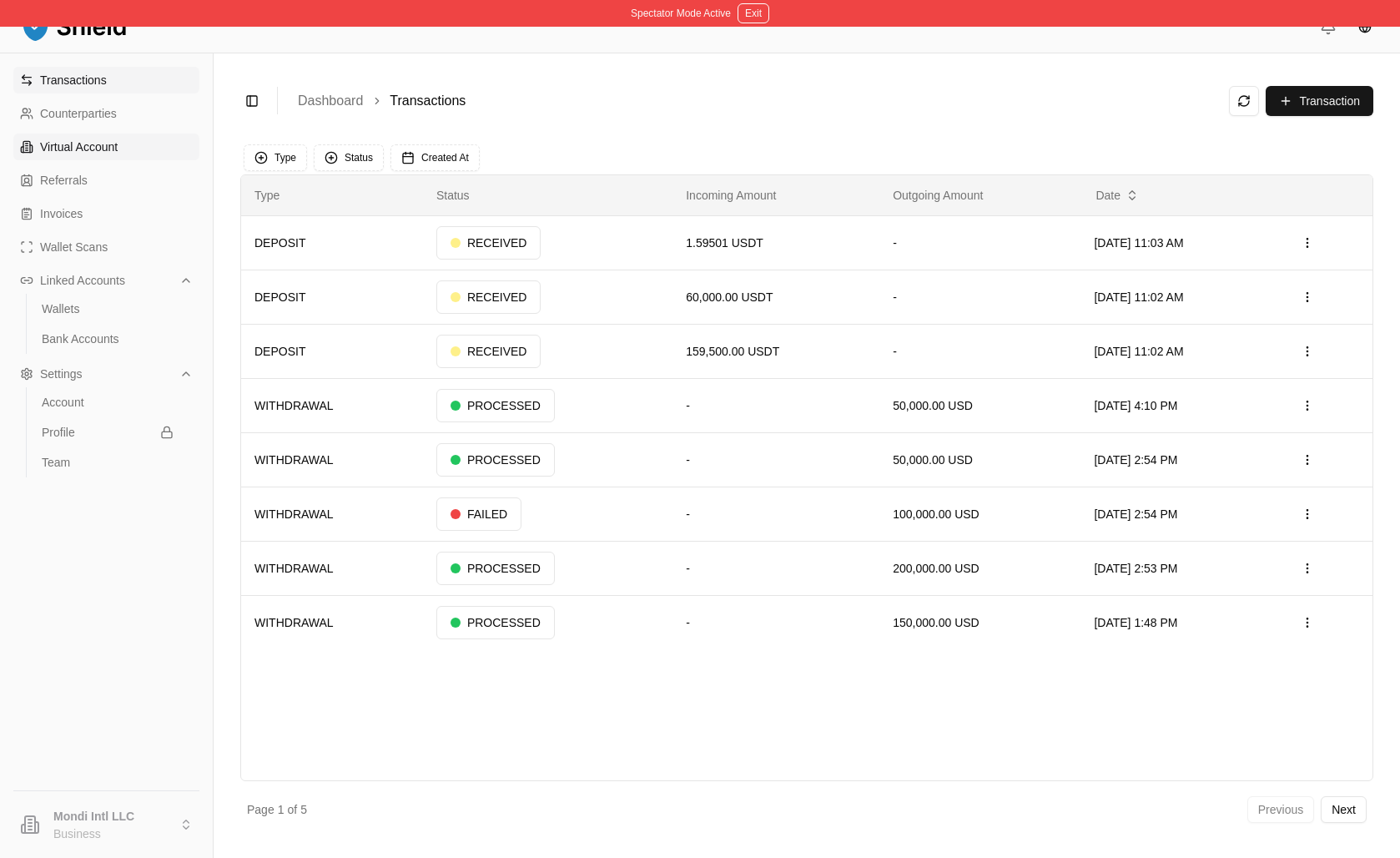
click at [118, 152] on p "Virtual Account" at bounding box center [78, 146] width 77 height 11
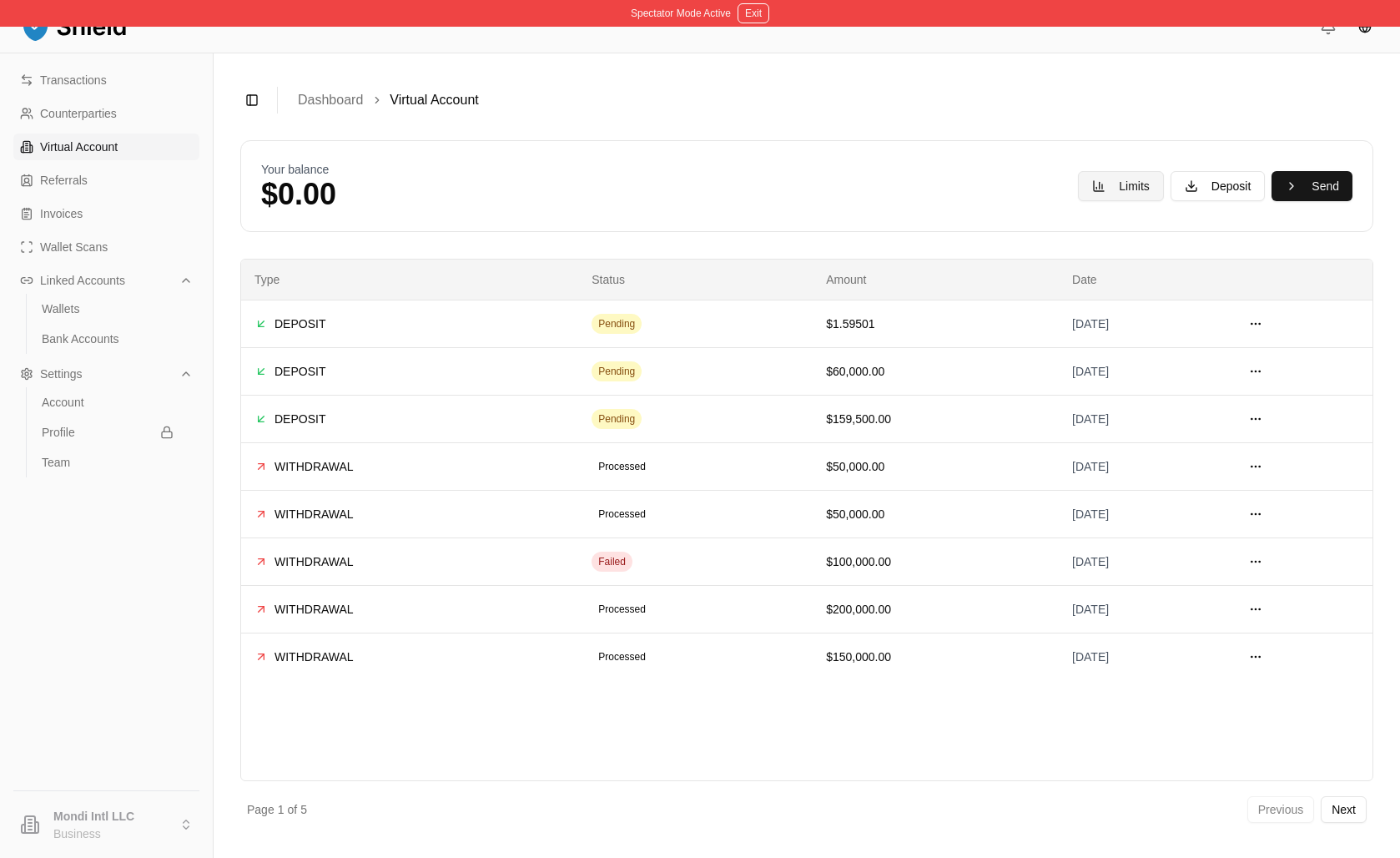
click at [1078, 201] on button "Limits" at bounding box center [1121, 186] width 86 height 30
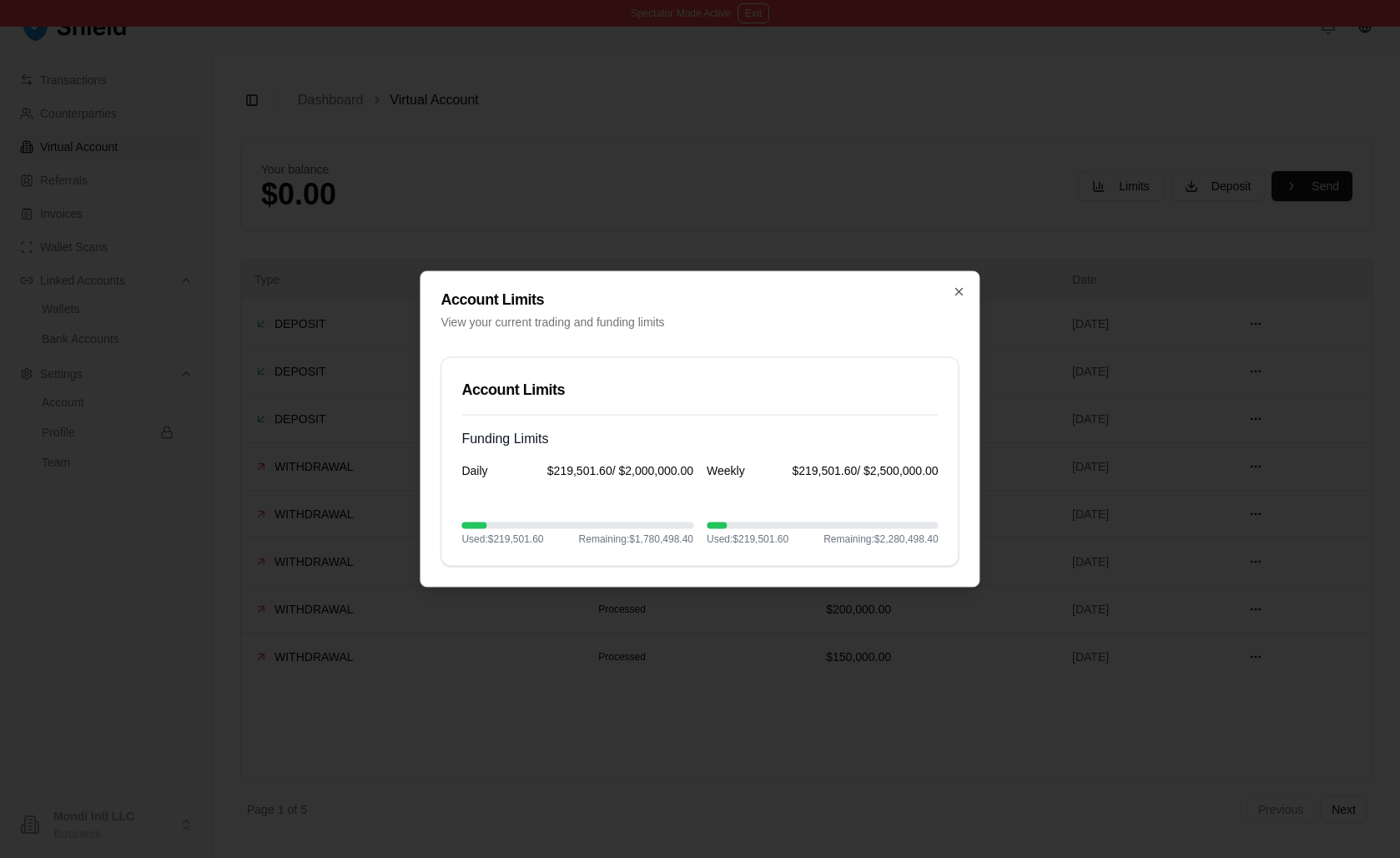
click at [963, 272] on div "Account Limits View your current trading and funding limits" at bounding box center [699, 301] width 558 height 58
click at [953, 286] on icon "button" at bounding box center [959, 292] width 13 height 13
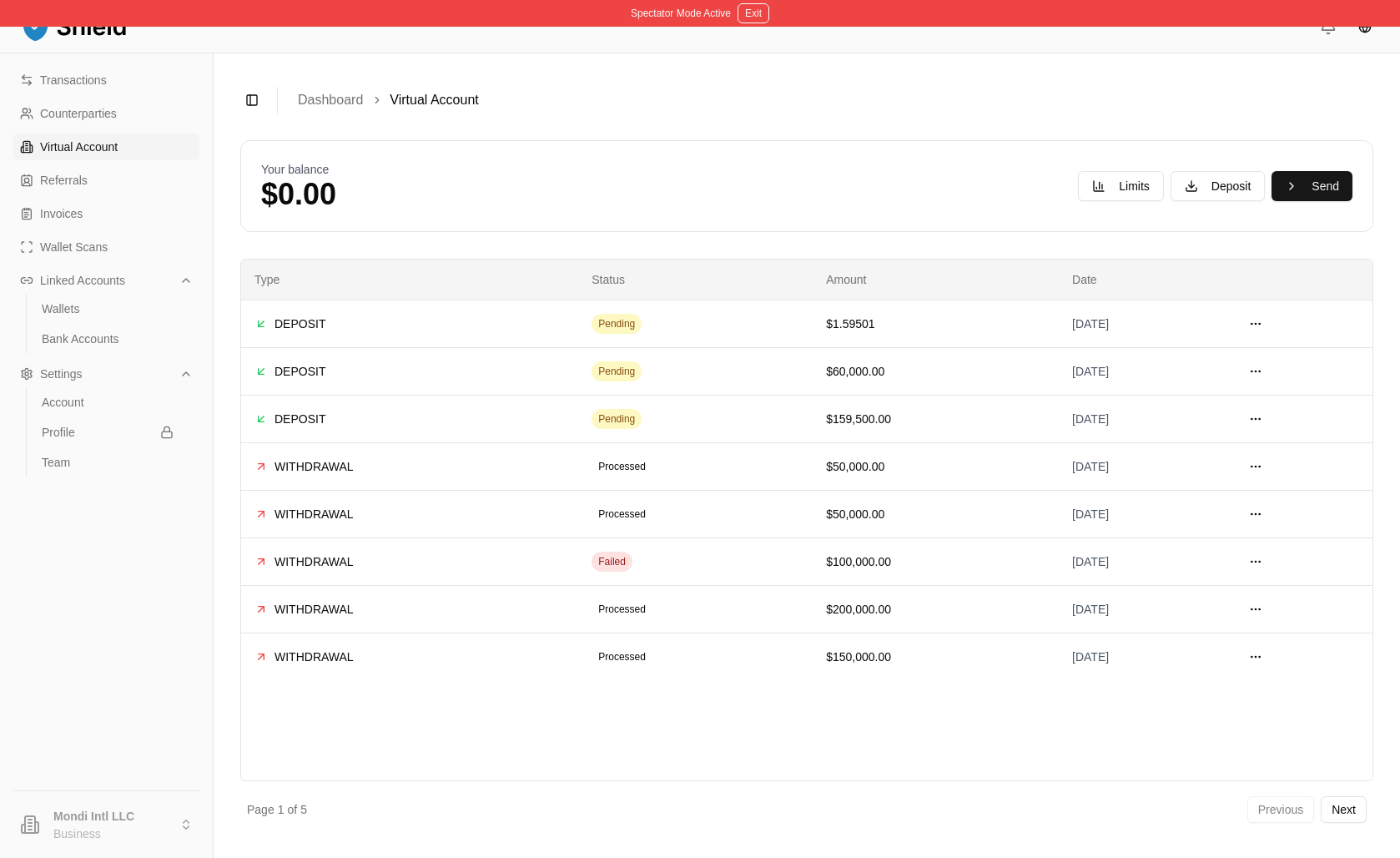
scroll to position [44, 0]
click at [760, 10] on button "Exit" at bounding box center [753, 13] width 31 height 20
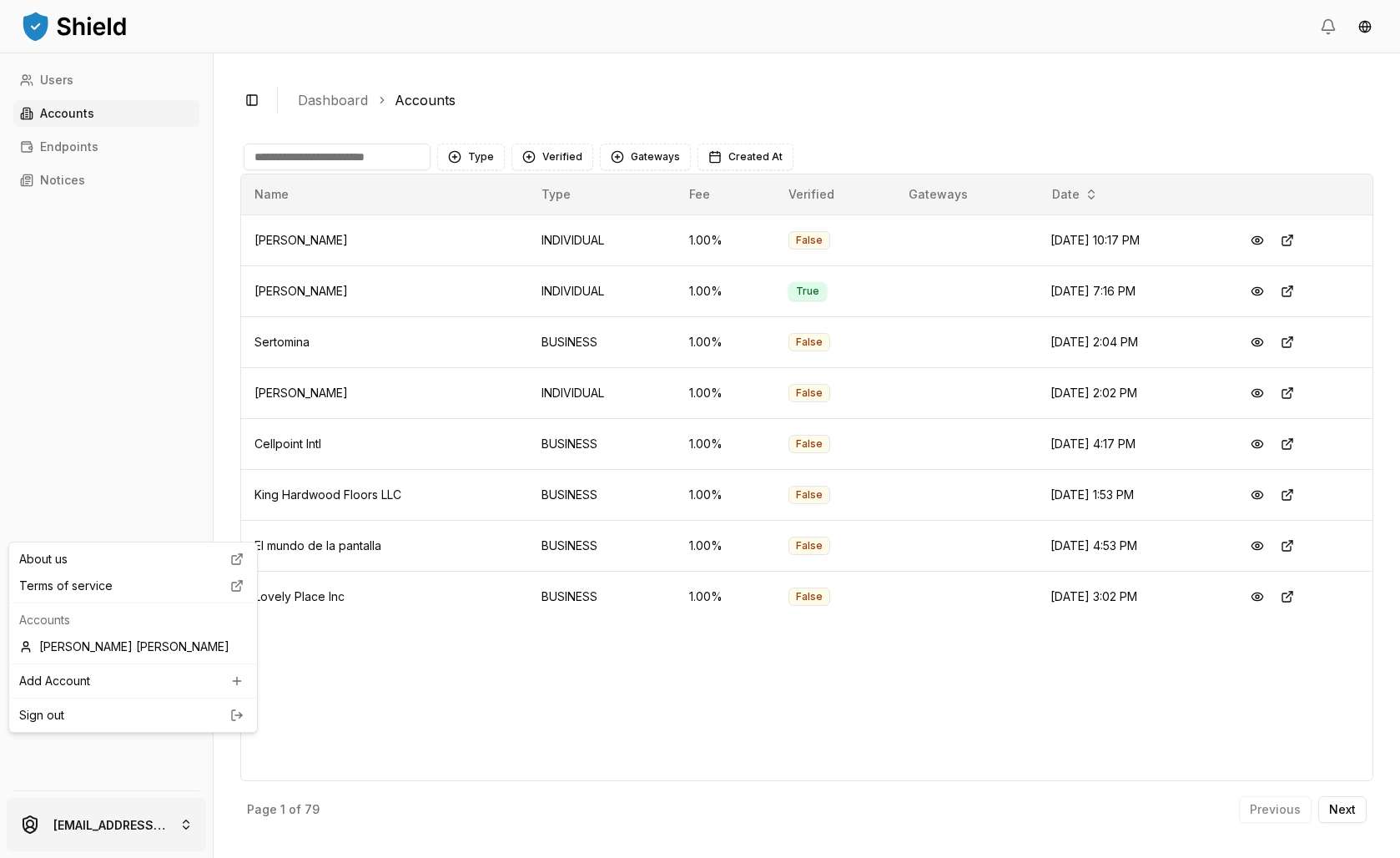
click at [174, 818] on html "Users Accounts Endpoints Notices [EMAIL_ADDRESS][PERSON_NAME][DOMAIN_NAME] Togg…" at bounding box center [700, 429] width 1400 height 858
click at [158, 660] on div "[PERSON_NAME] [PERSON_NAME]" at bounding box center [132, 646] width 241 height 27
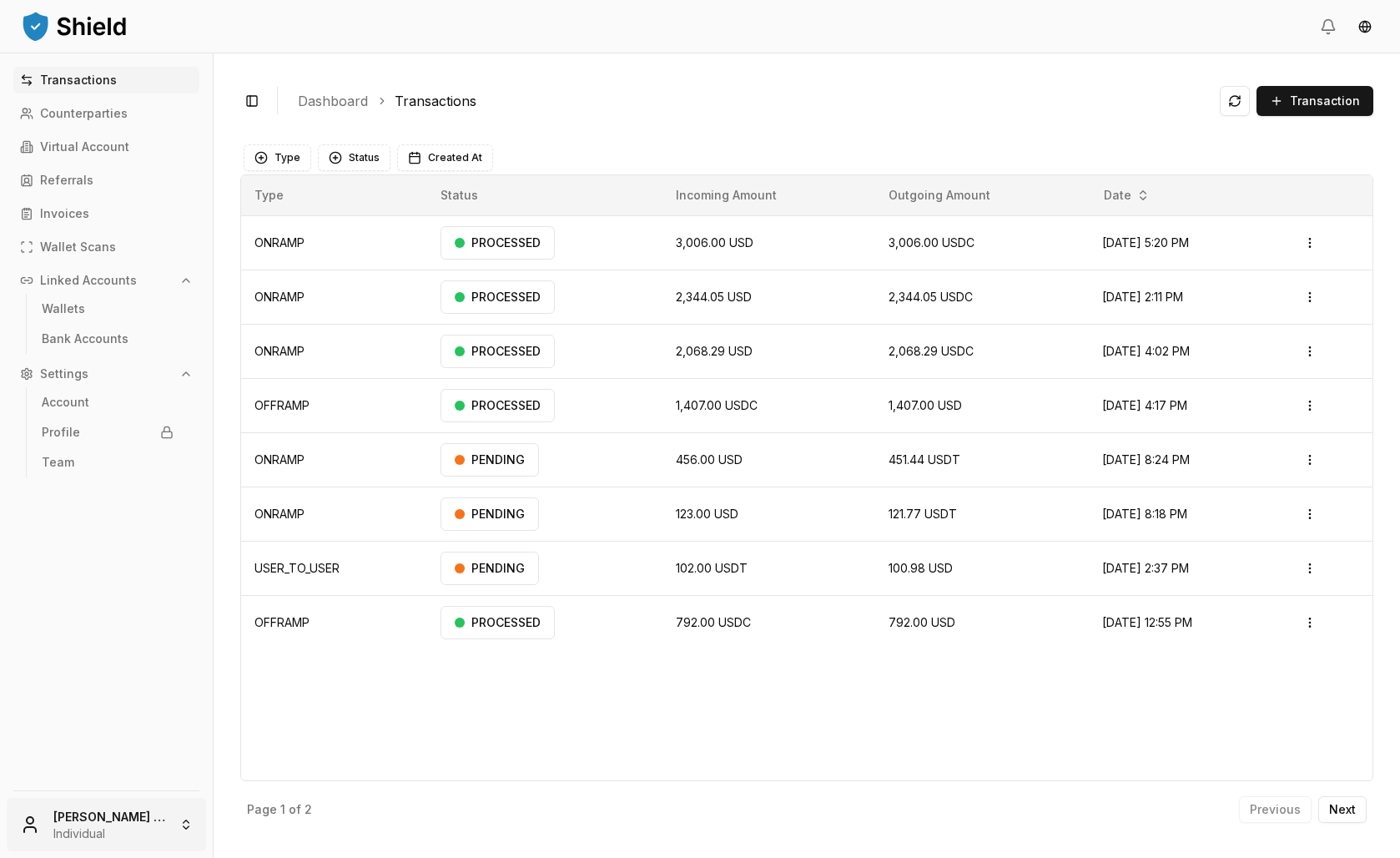
click at [117, 815] on html "Transactions Counterparties Virtual Account Referrals Invoices Wallet Scans Lin…" at bounding box center [700, 429] width 1400 height 858
click at [150, 715] on link "Sign out" at bounding box center [133, 706] width 228 height 17
